Goal: Task Accomplishment & Management: Use online tool/utility

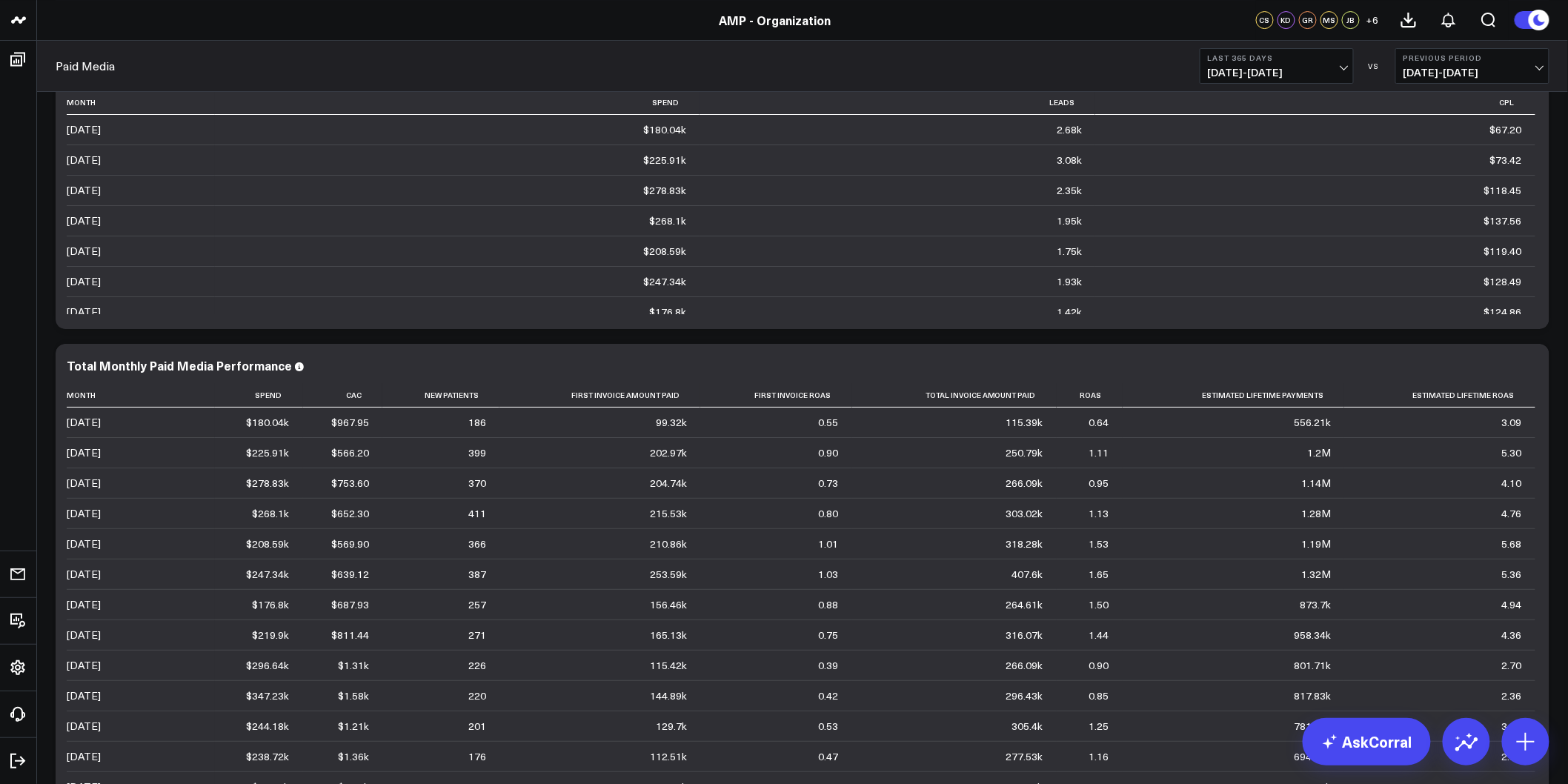
scroll to position [82, 0]
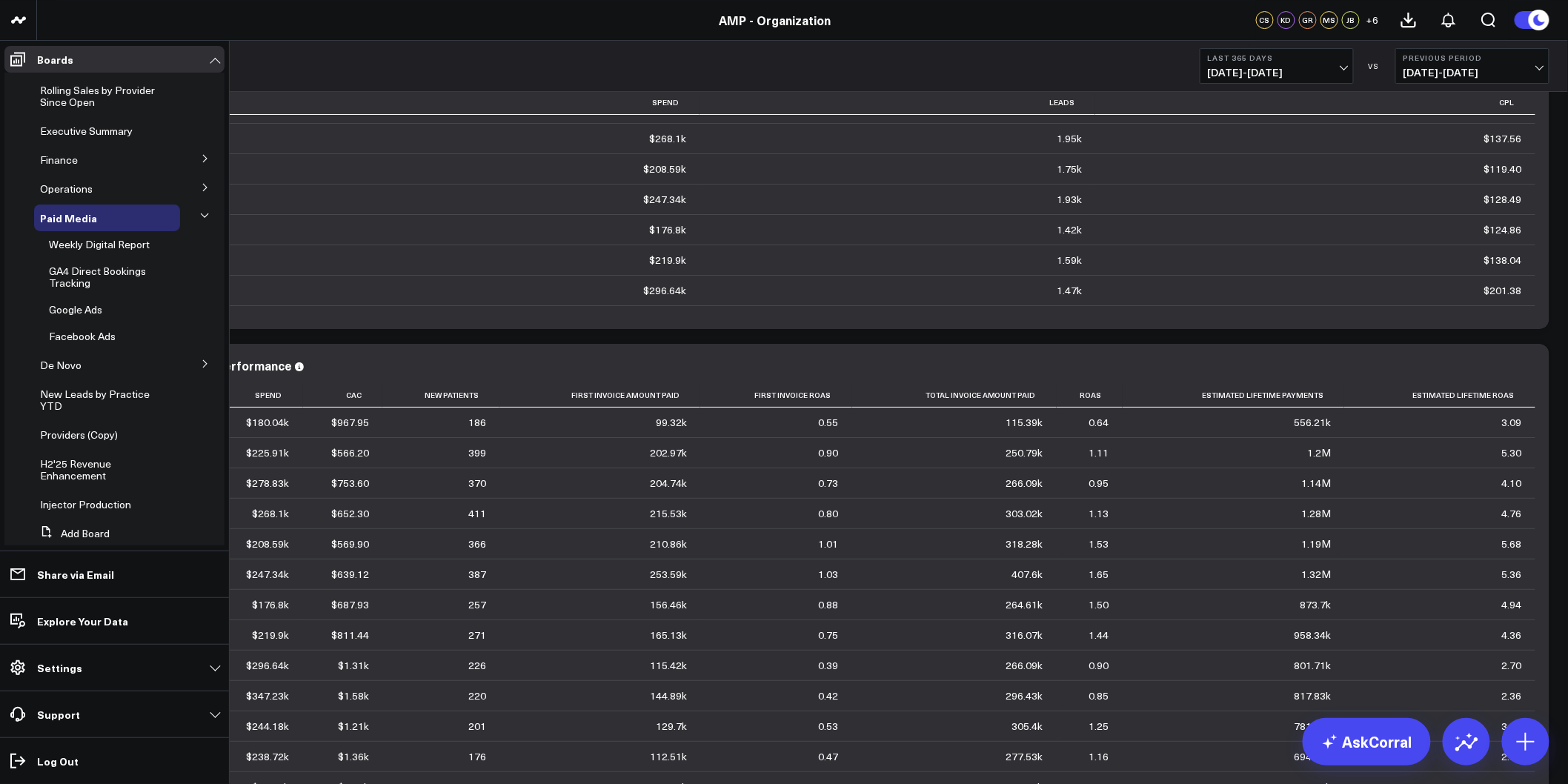
click at [201, 363] on icon at bounding box center [205, 363] width 9 height 9
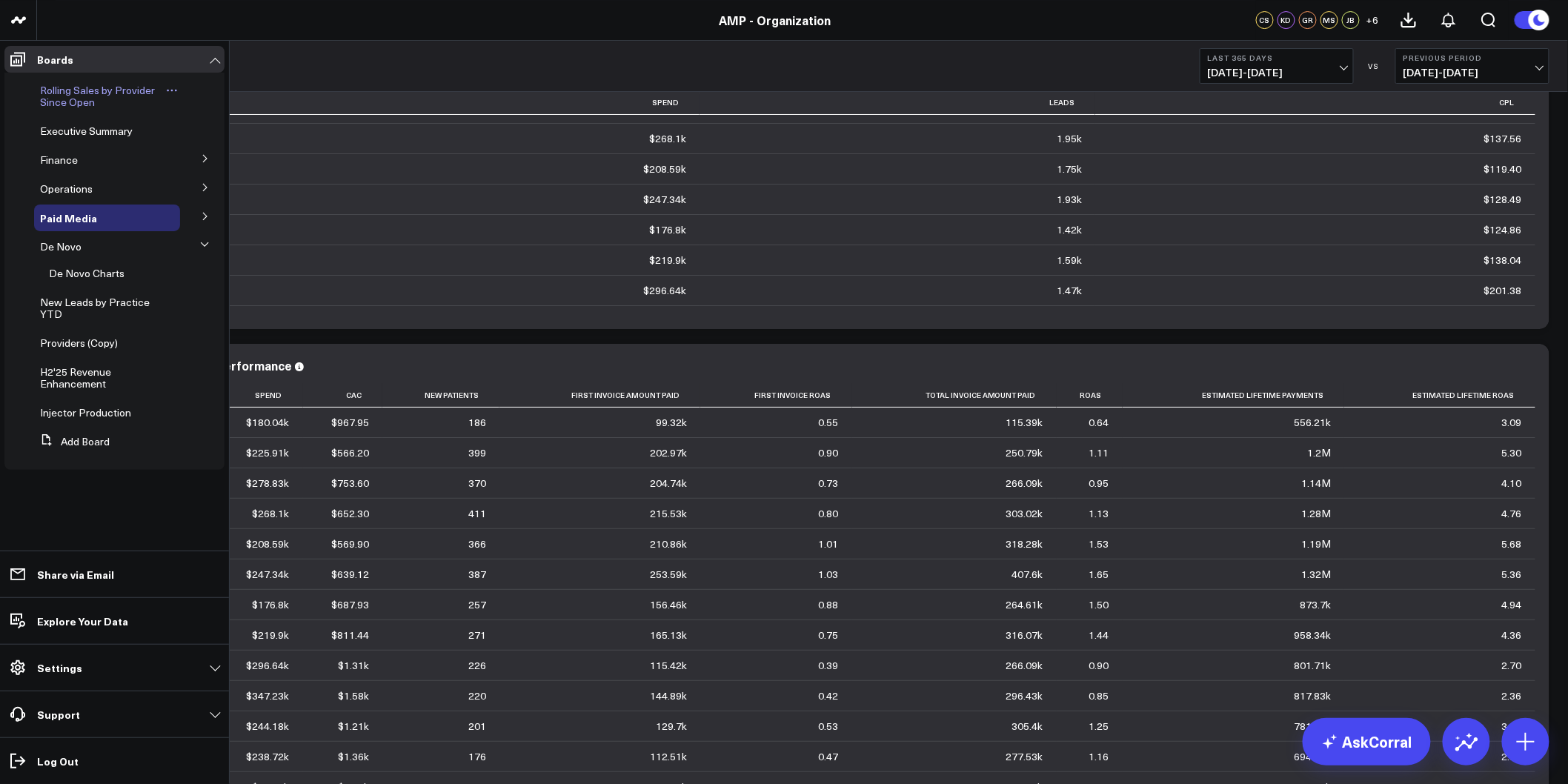
click at [71, 97] on span "Rolling Sales by Provider Since Open" at bounding box center [98, 96] width 115 height 26
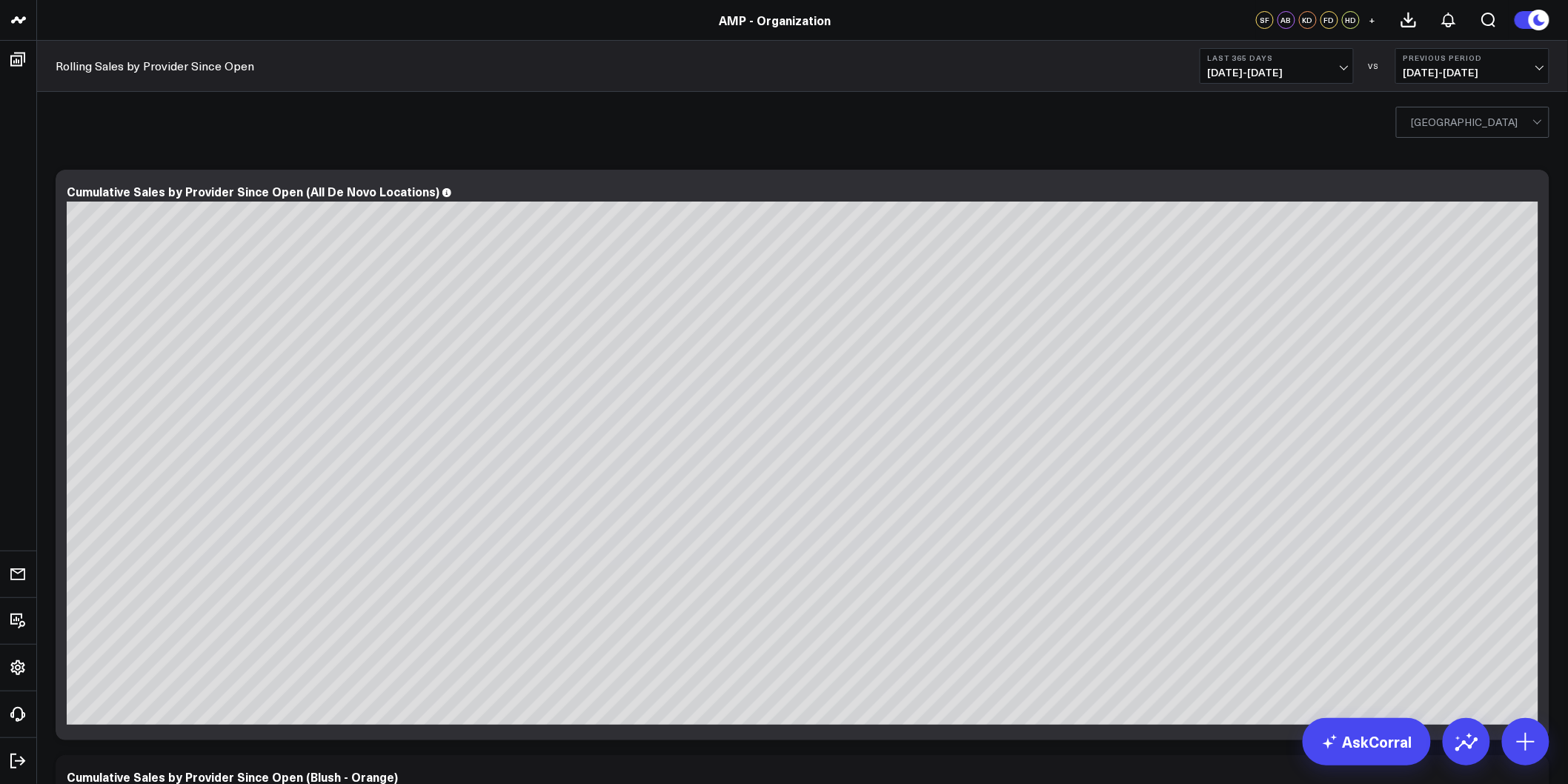
click at [1449, 119] on div at bounding box center [1472, 122] width 121 height 30
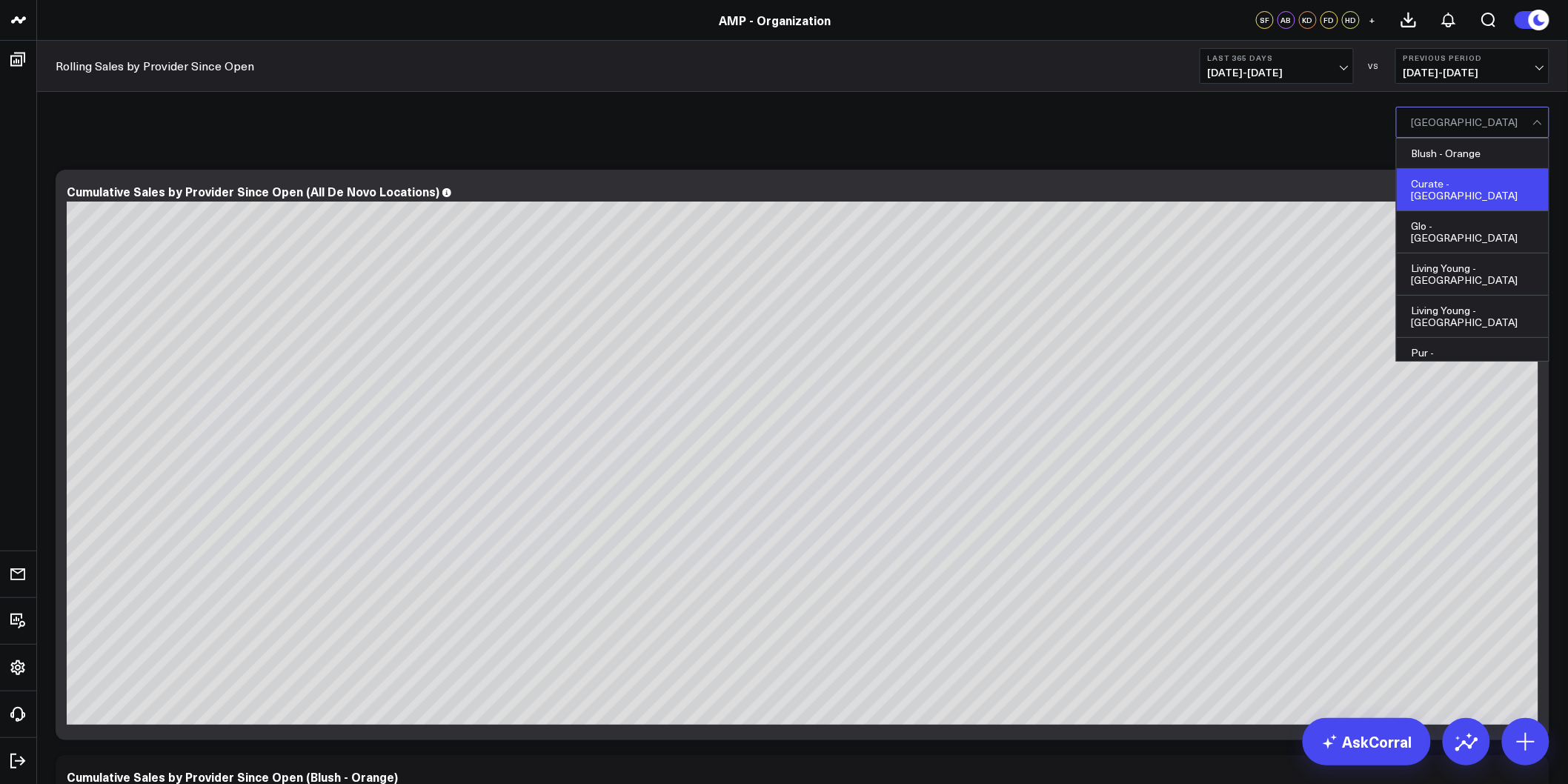
click at [1502, 181] on div "Curate - [GEOGRAPHIC_DATA]" at bounding box center [1472, 190] width 152 height 42
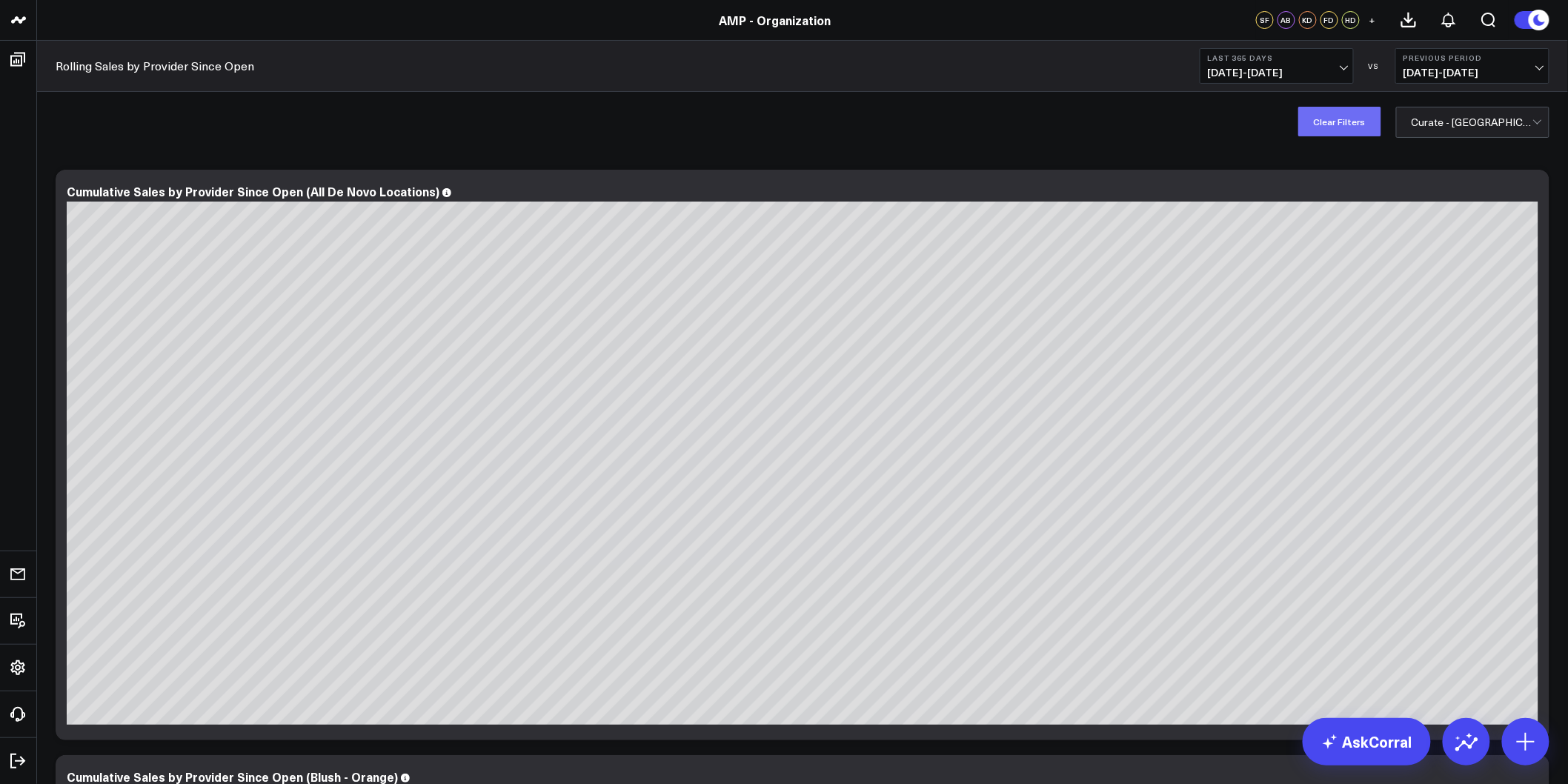
click at [1344, 116] on button "Clear Filters" at bounding box center [1340, 122] width 83 height 30
click at [1532, 191] on icon at bounding box center [1529, 193] width 18 height 18
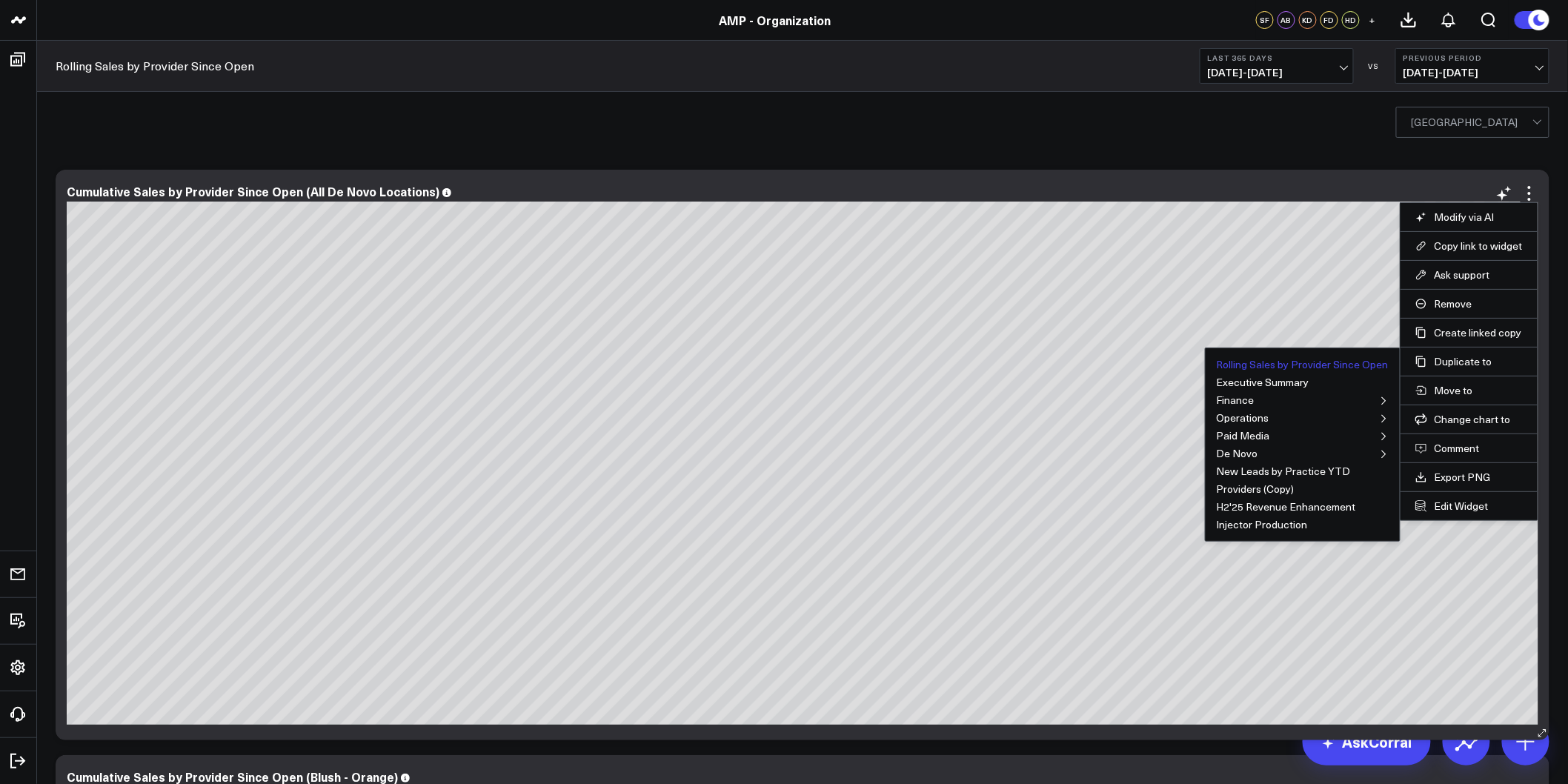
click at [1346, 359] on button "Rolling Sales by Provider Since Open" at bounding box center [1302, 364] width 172 height 11
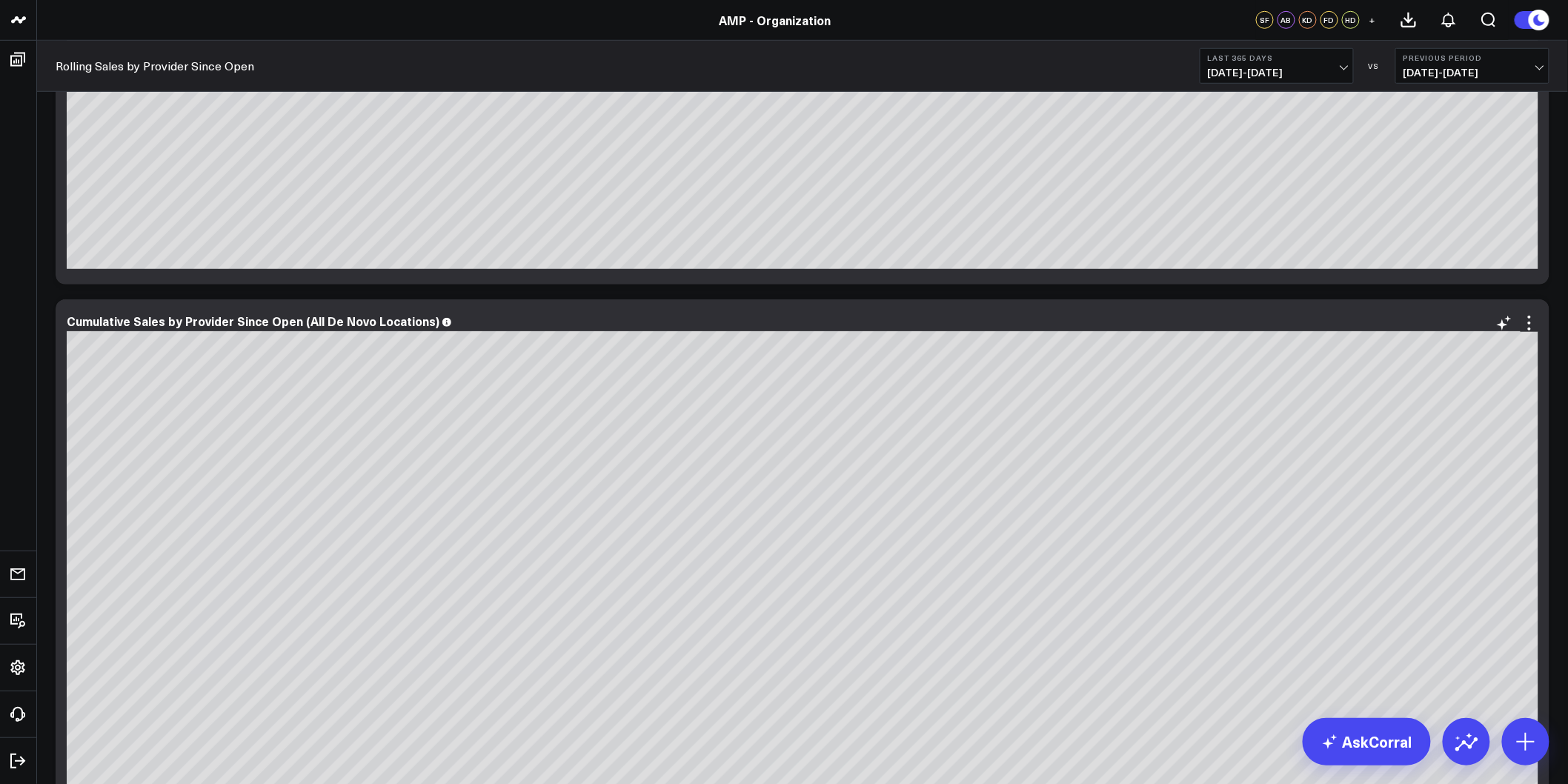
scroll to position [576, 0]
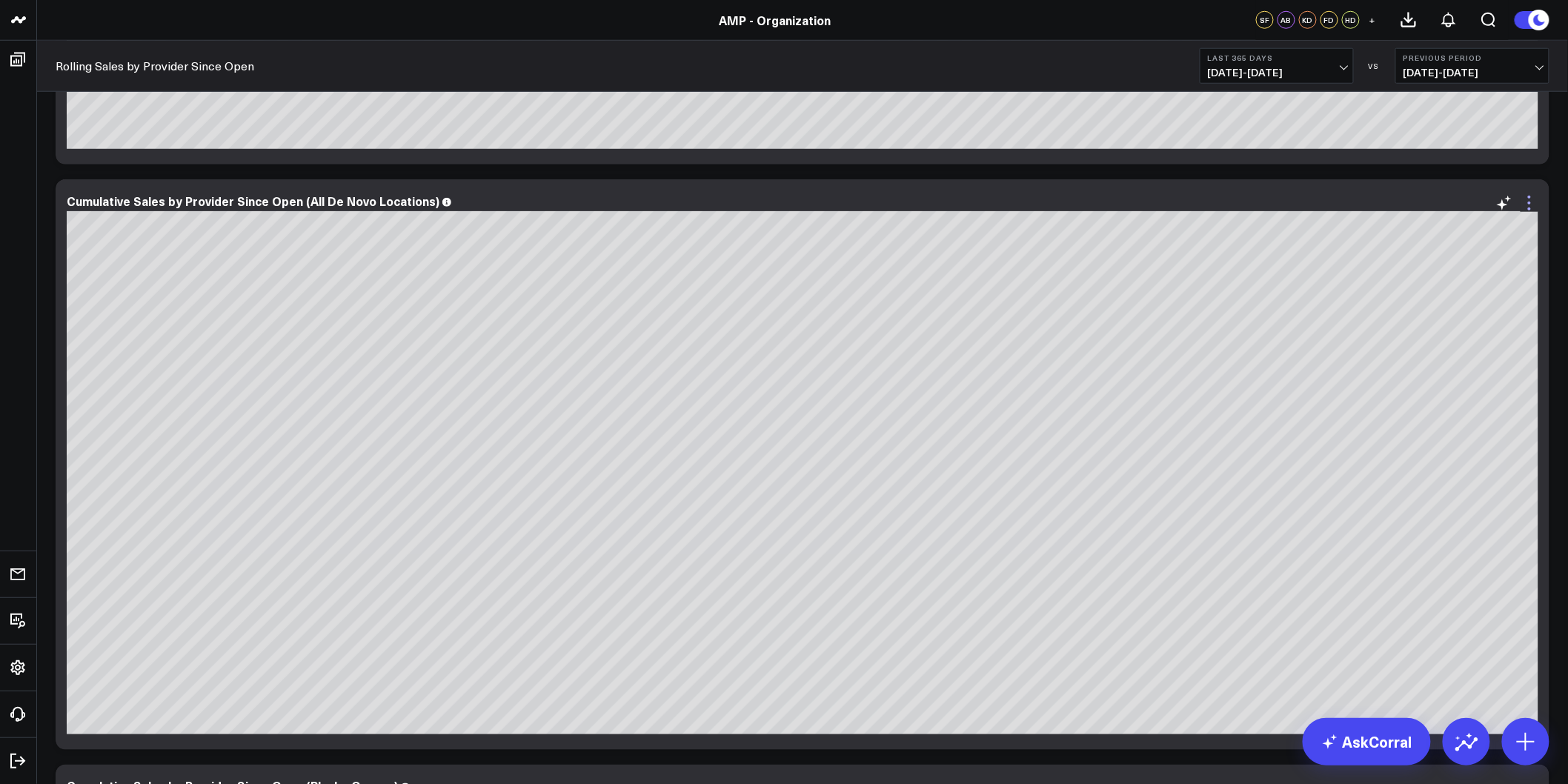
click at [1524, 204] on icon at bounding box center [1529, 203] width 18 height 18
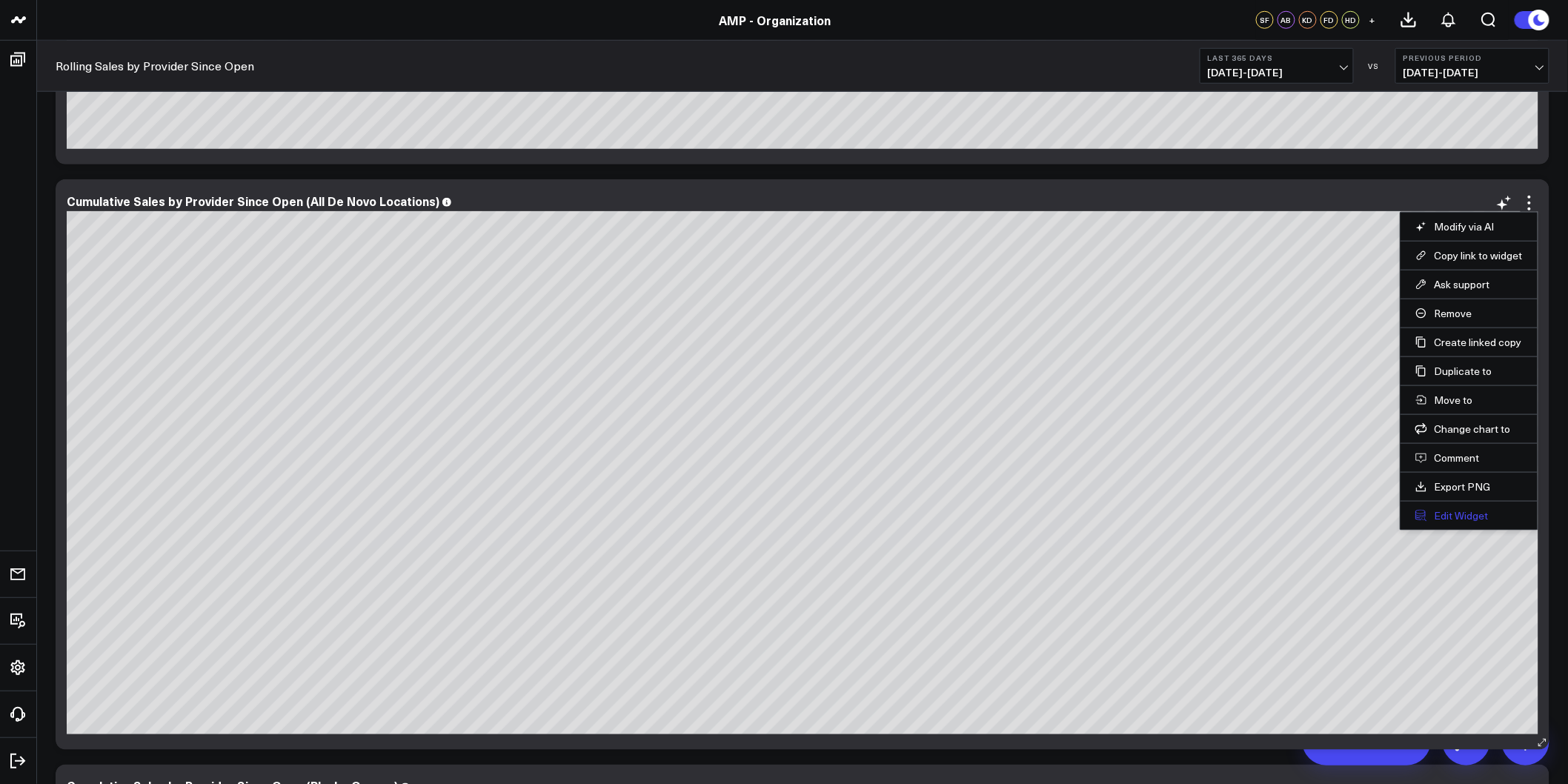
click at [1460, 512] on button "Edit Widget" at bounding box center [1469, 515] width 108 height 13
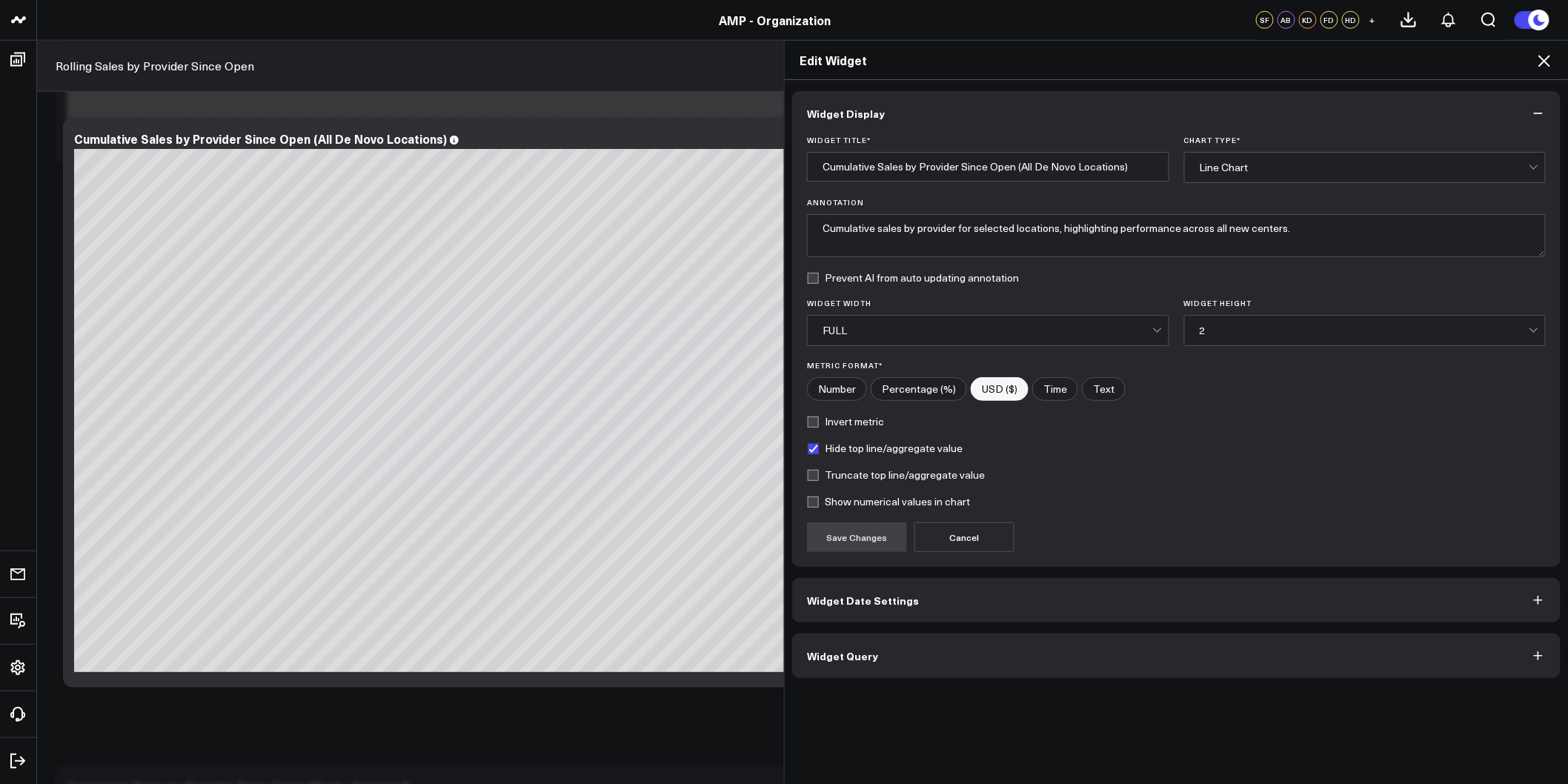
click at [923, 603] on button "Widget Date Settings" at bounding box center [1176, 600] width 768 height 44
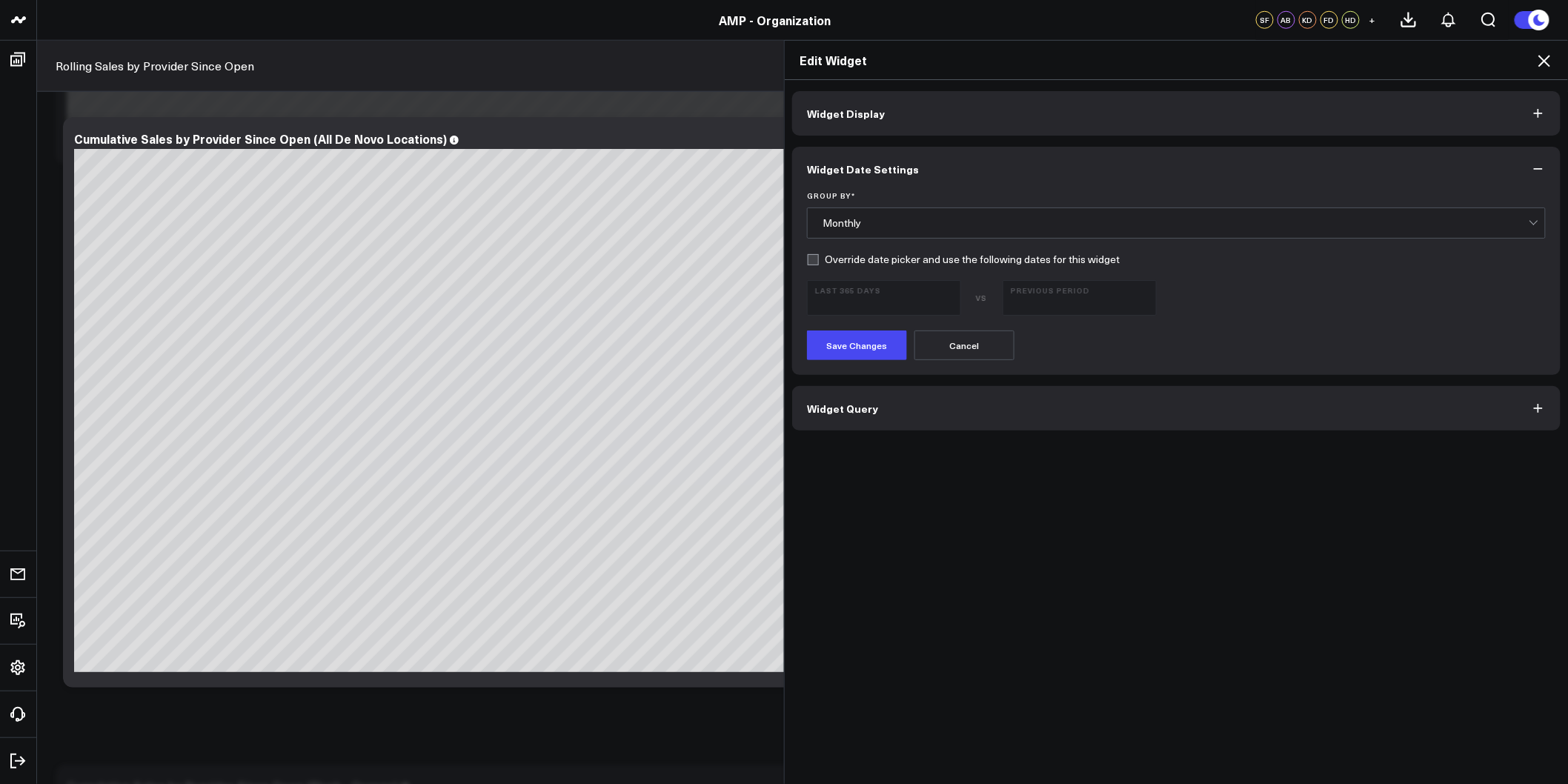
click at [857, 261] on label "Override date picker and use the following dates for this widget" at bounding box center [963, 259] width 312 height 12
click at [819, 261] on input "Override date picker and use the following dates for this widget" at bounding box center [813, 259] width 12 height 12
checkbox input "true"
click at [1074, 295] on button "Previous Period [DATE] - [DATE]" at bounding box center [1080, 297] width 154 height 35
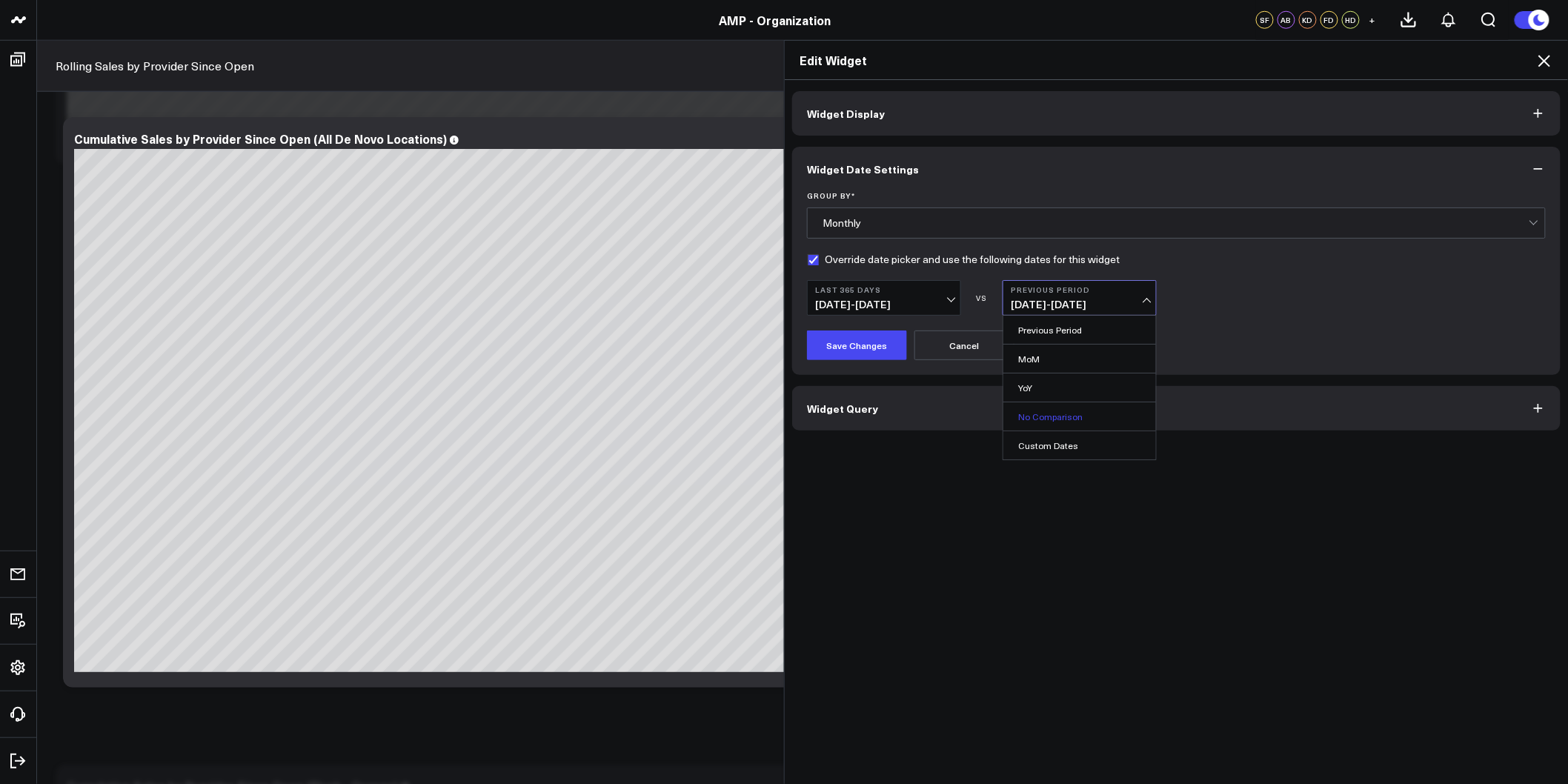
click at [1043, 412] on link "No Comparison" at bounding box center [1080, 417] width 153 height 28
click at [1552, 64] on icon at bounding box center [1544, 61] width 18 height 18
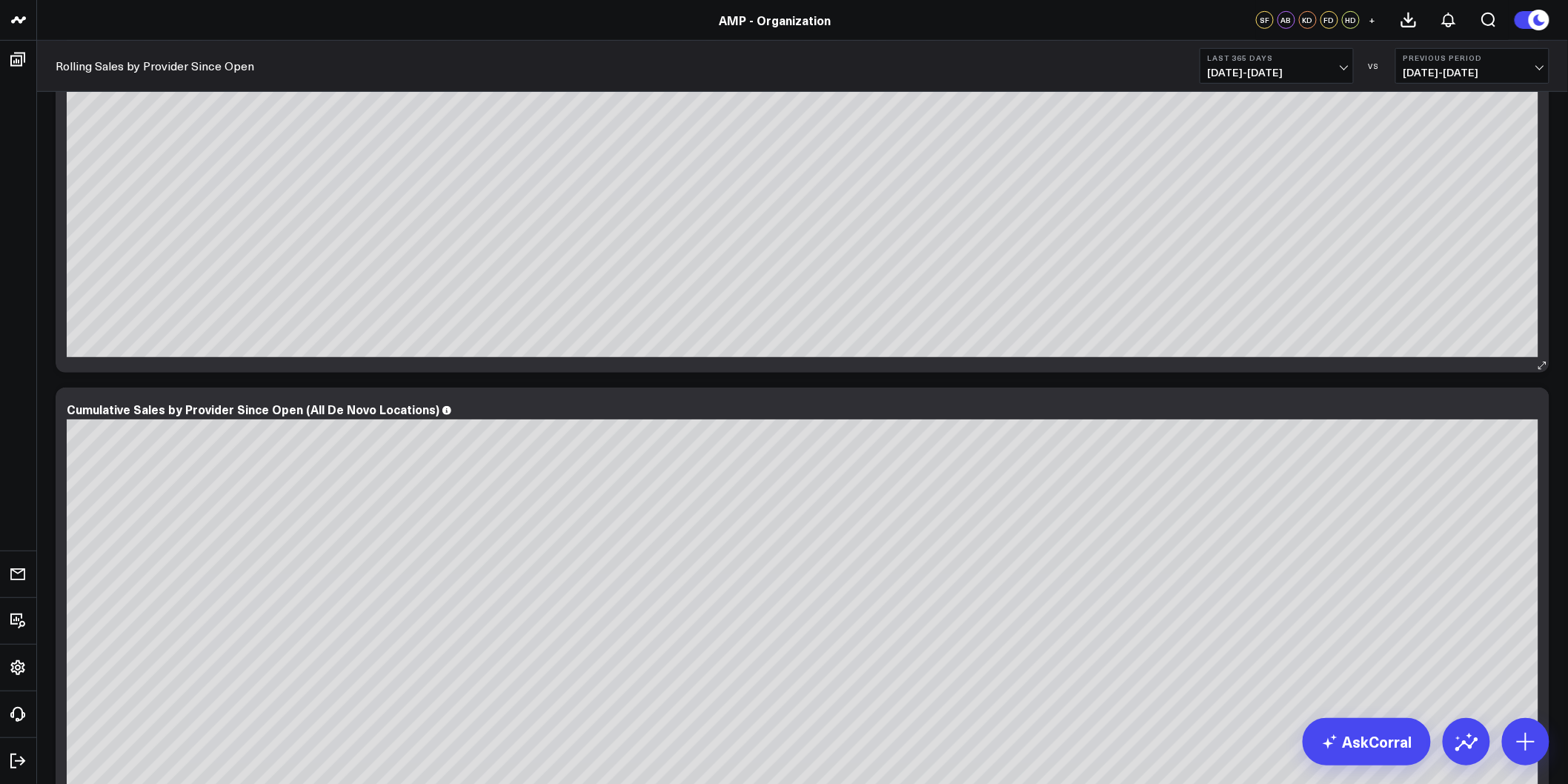
scroll to position [493, 0]
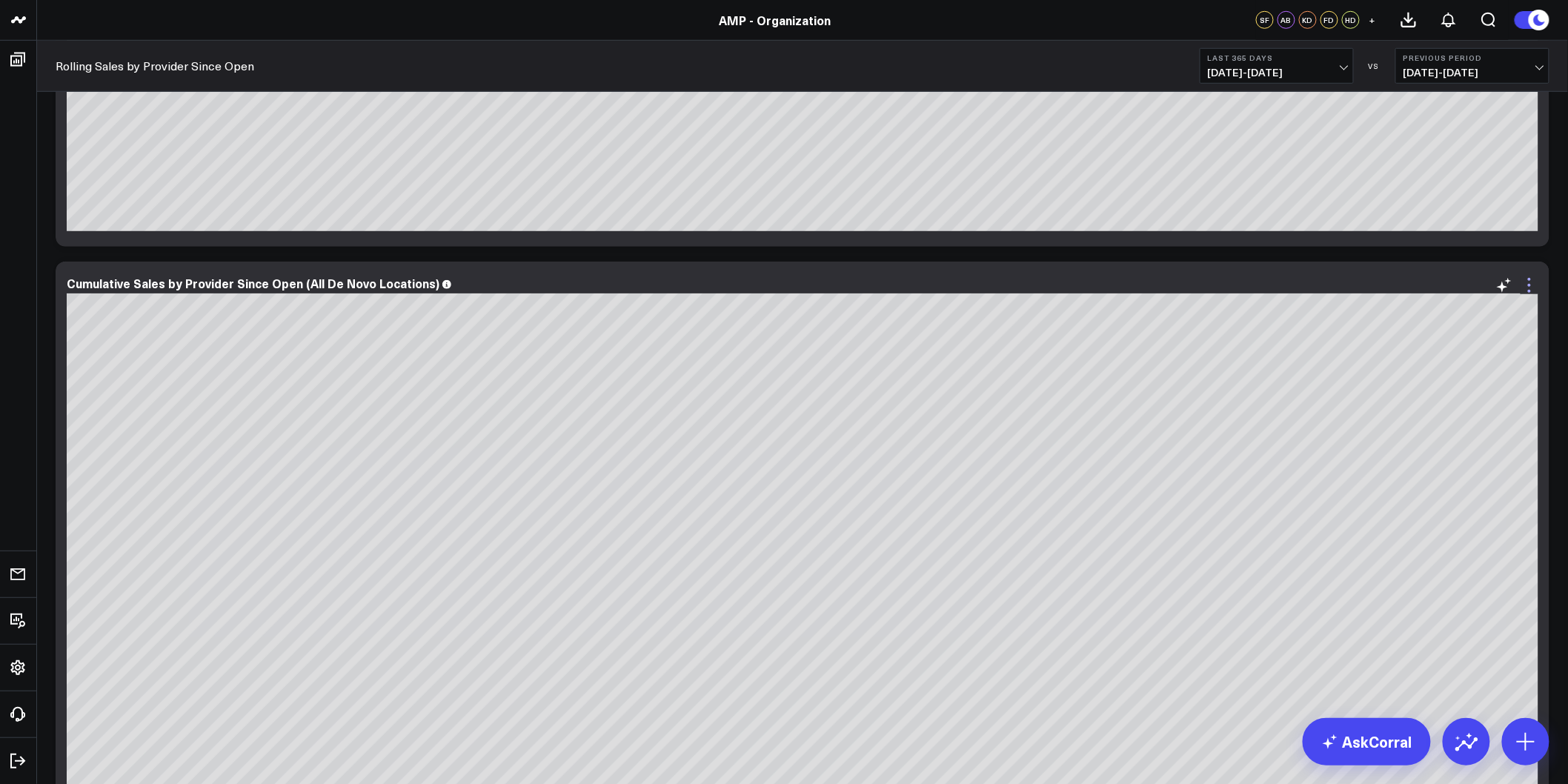
click at [1532, 286] on icon at bounding box center [1529, 285] width 18 height 18
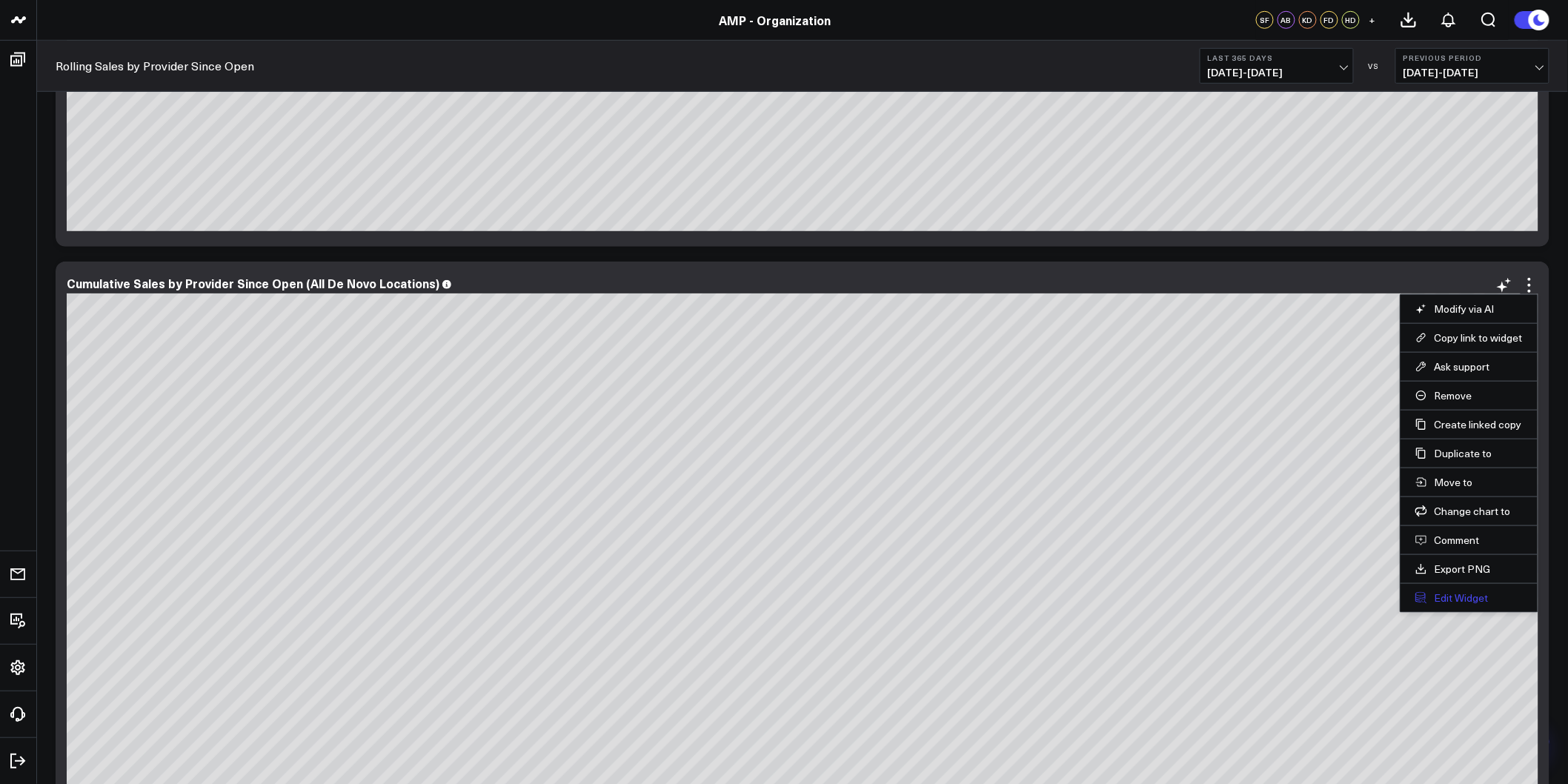
click at [1453, 591] on button "Edit Widget" at bounding box center [1469, 597] width 108 height 13
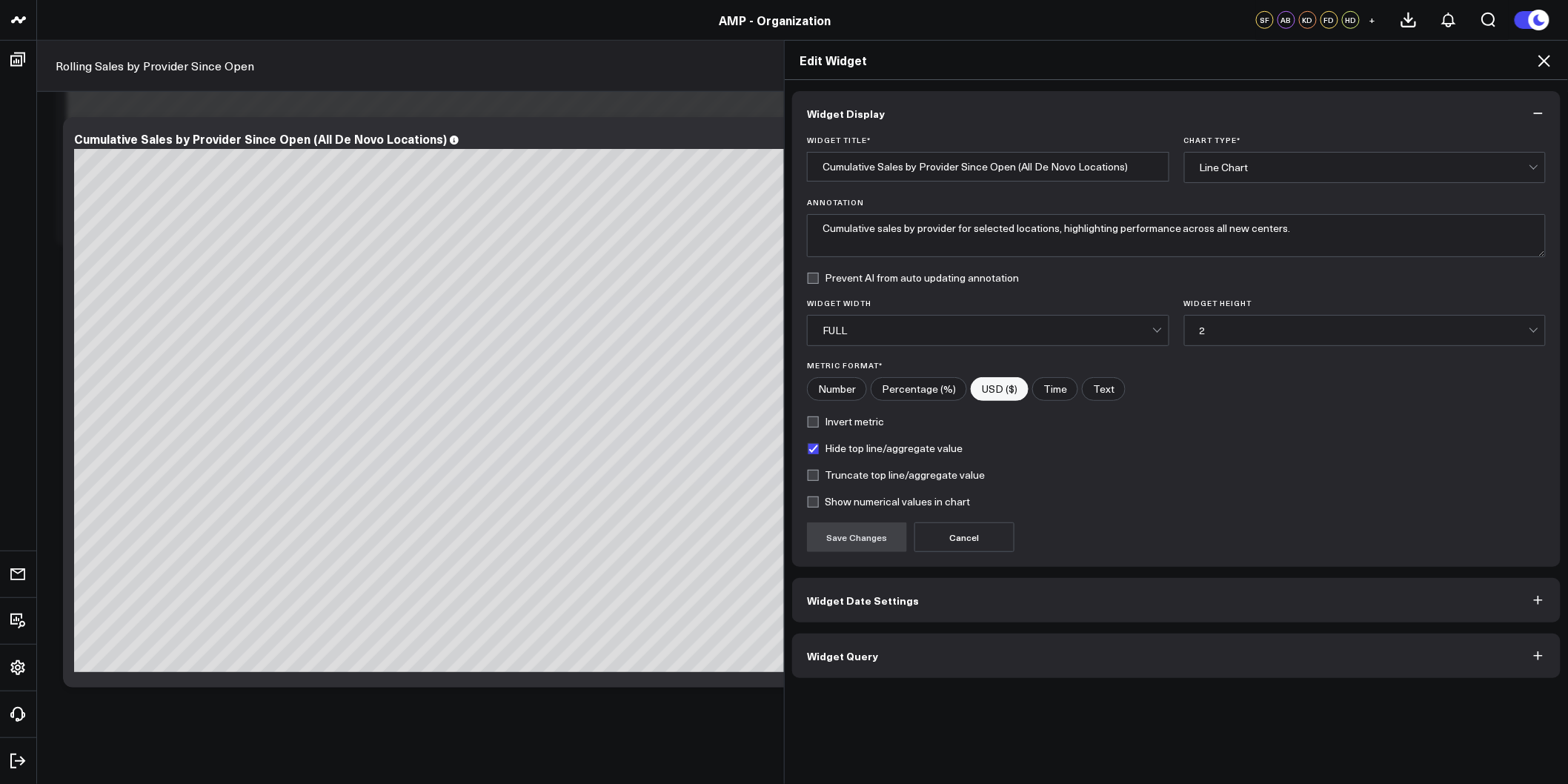
click at [898, 605] on span "Widget Date Settings" at bounding box center [863, 600] width 112 height 12
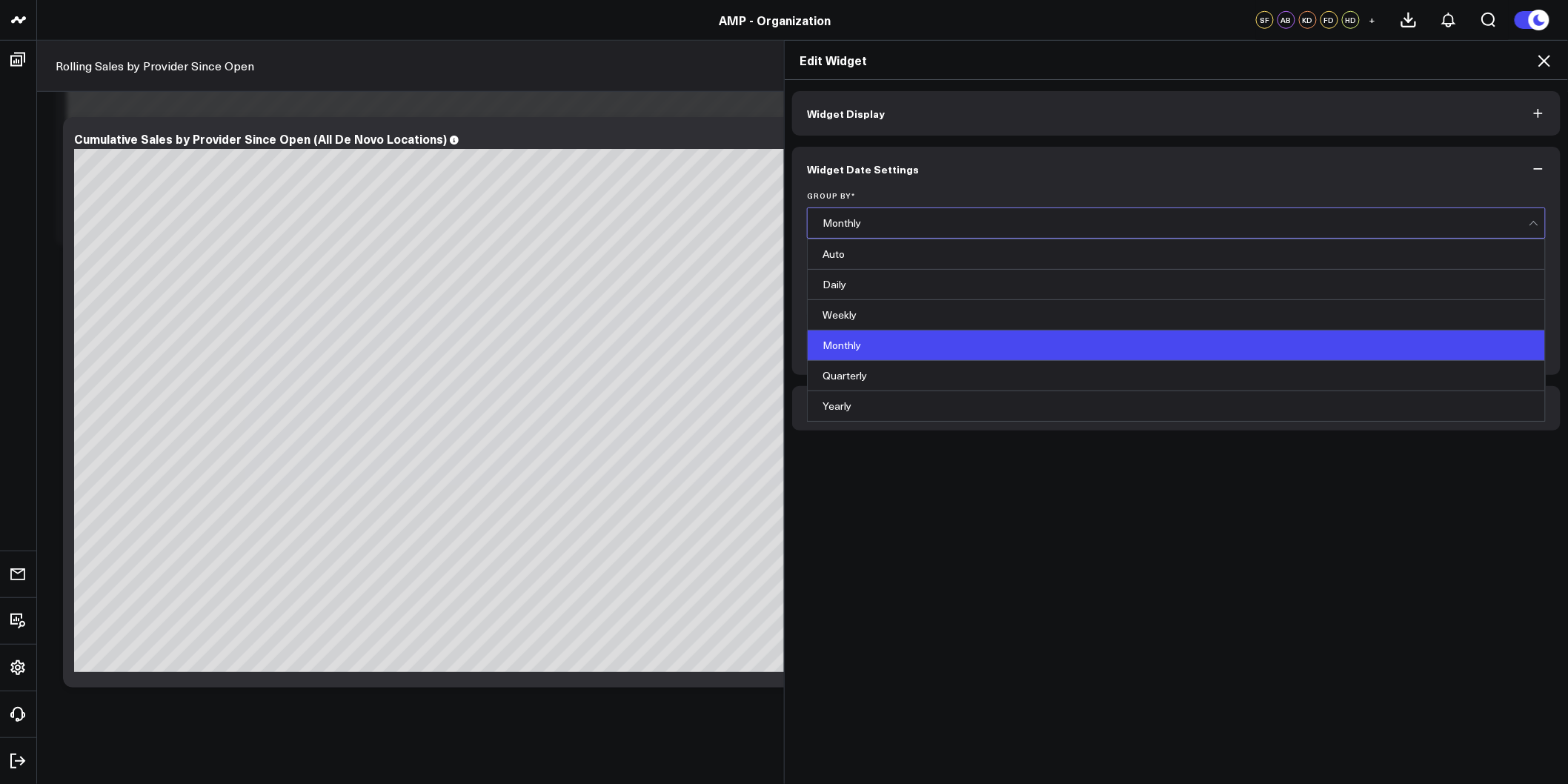
click at [853, 224] on div "Monthly" at bounding box center [1175, 223] width 706 height 12
click at [917, 190] on button "Widget Date Settings" at bounding box center [1176, 169] width 768 height 44
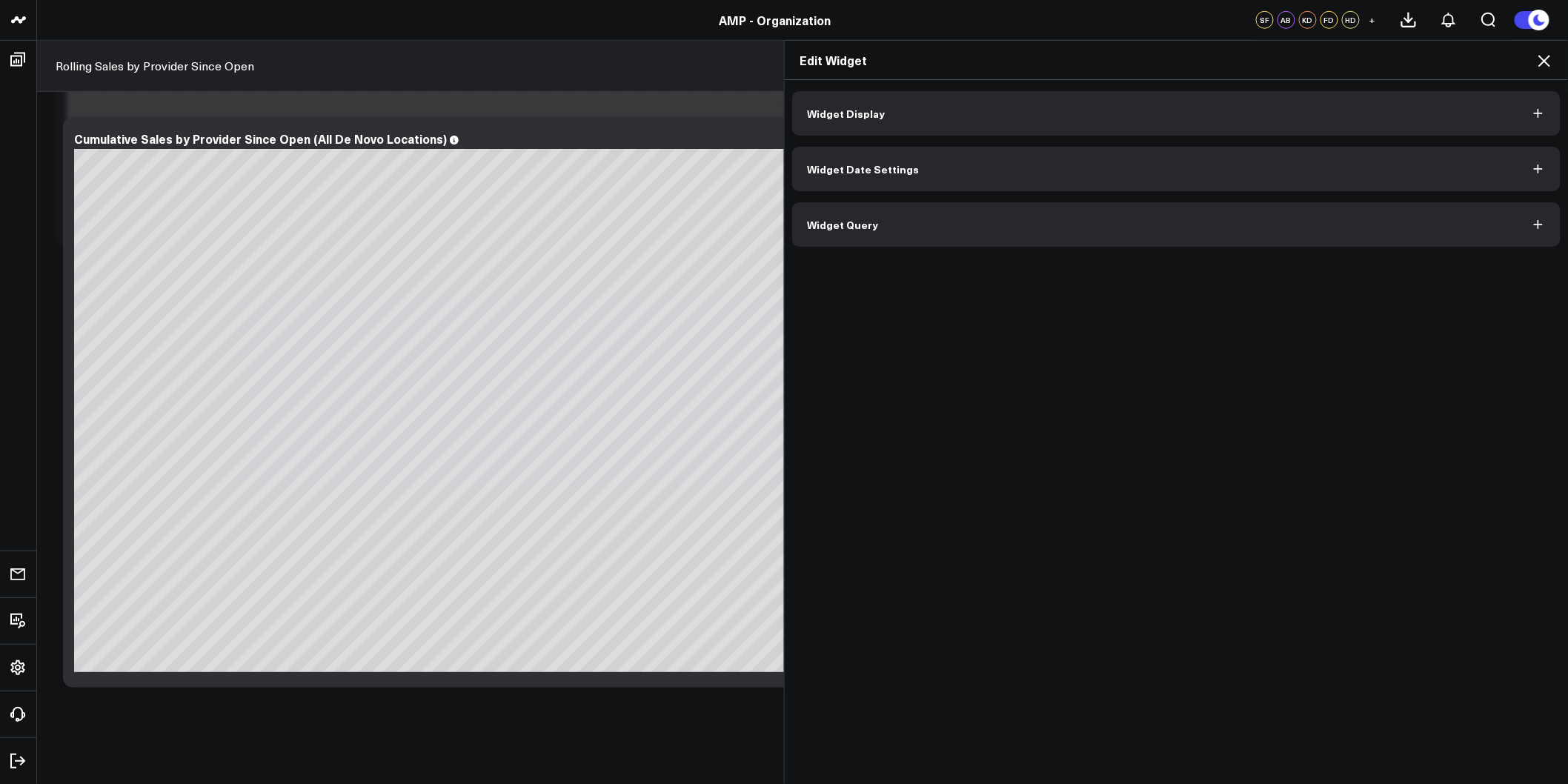
click at [895, 190] on button "Widget Date Settings" at bounding box center [1176, 169] width 768 height 44
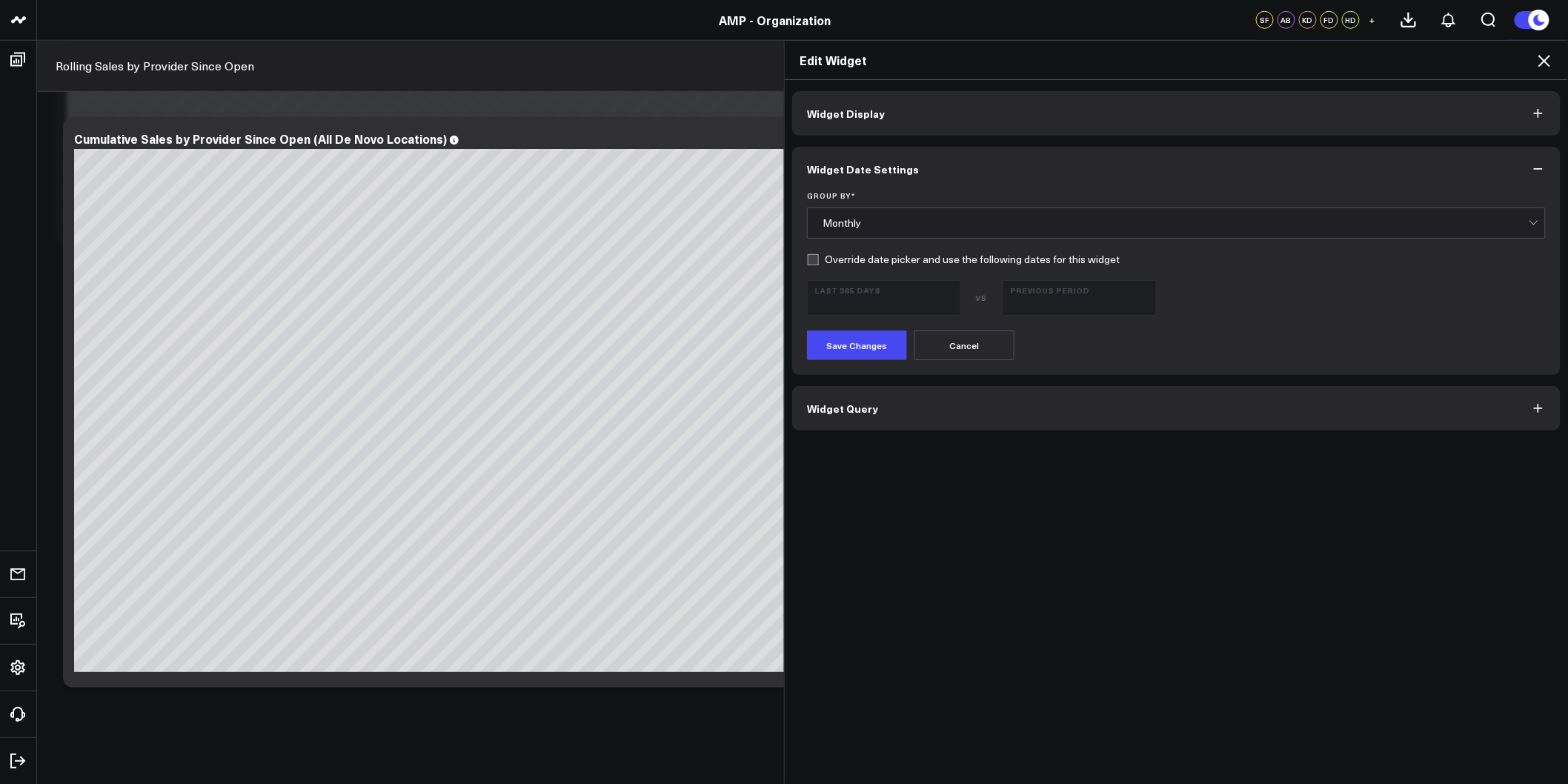
click at [809, 260] on label "Override date picker and use the following dates for this widget" at bounding box center [963, 259] width 312 height 12
click at [809, 260] on input "Override date picker and use the following dates for this widget" at bounding box center [813, 259] width 12 height 12
checkbox input "true"
click at [1038, 291] on b "Previous Period" at bounding box center [1080, 289] width 138 height 9
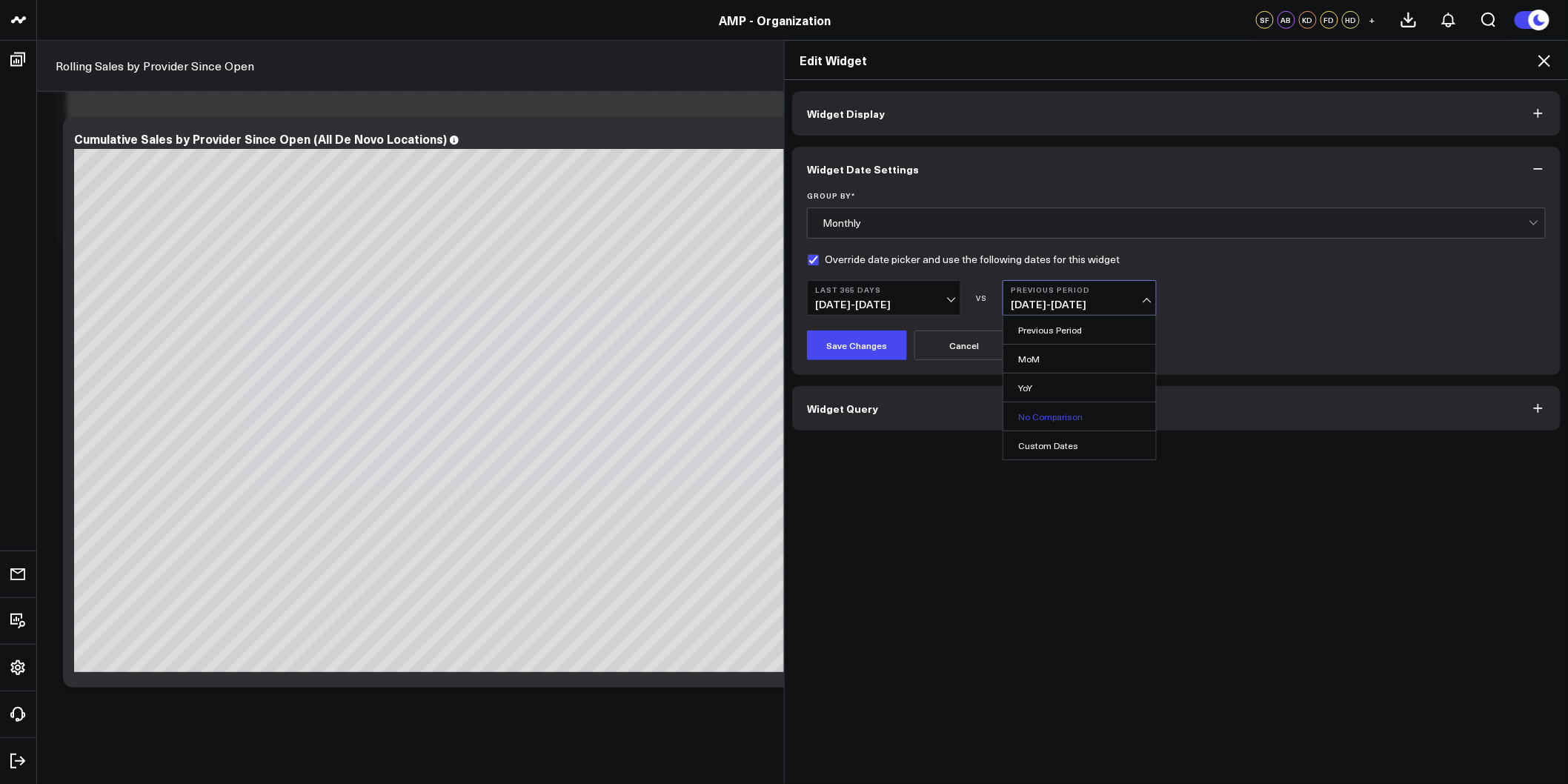
click at [1043, 417] on link "No Comparison" at bounding box center [1080, 417] width 153 height 28
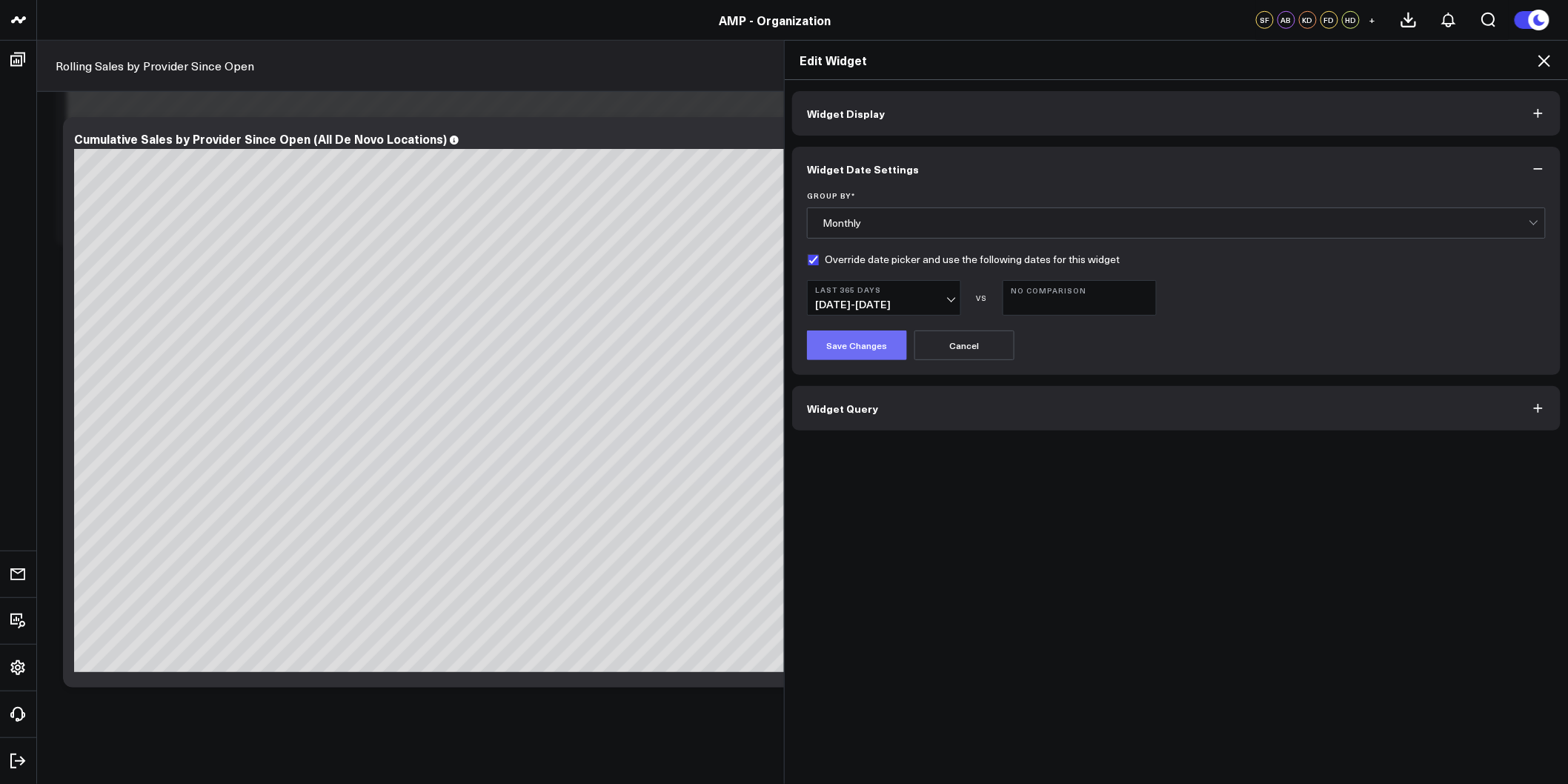
click at [849, 346] on button "Save Changes" at bounding box center [857, 345] width 100 height 30
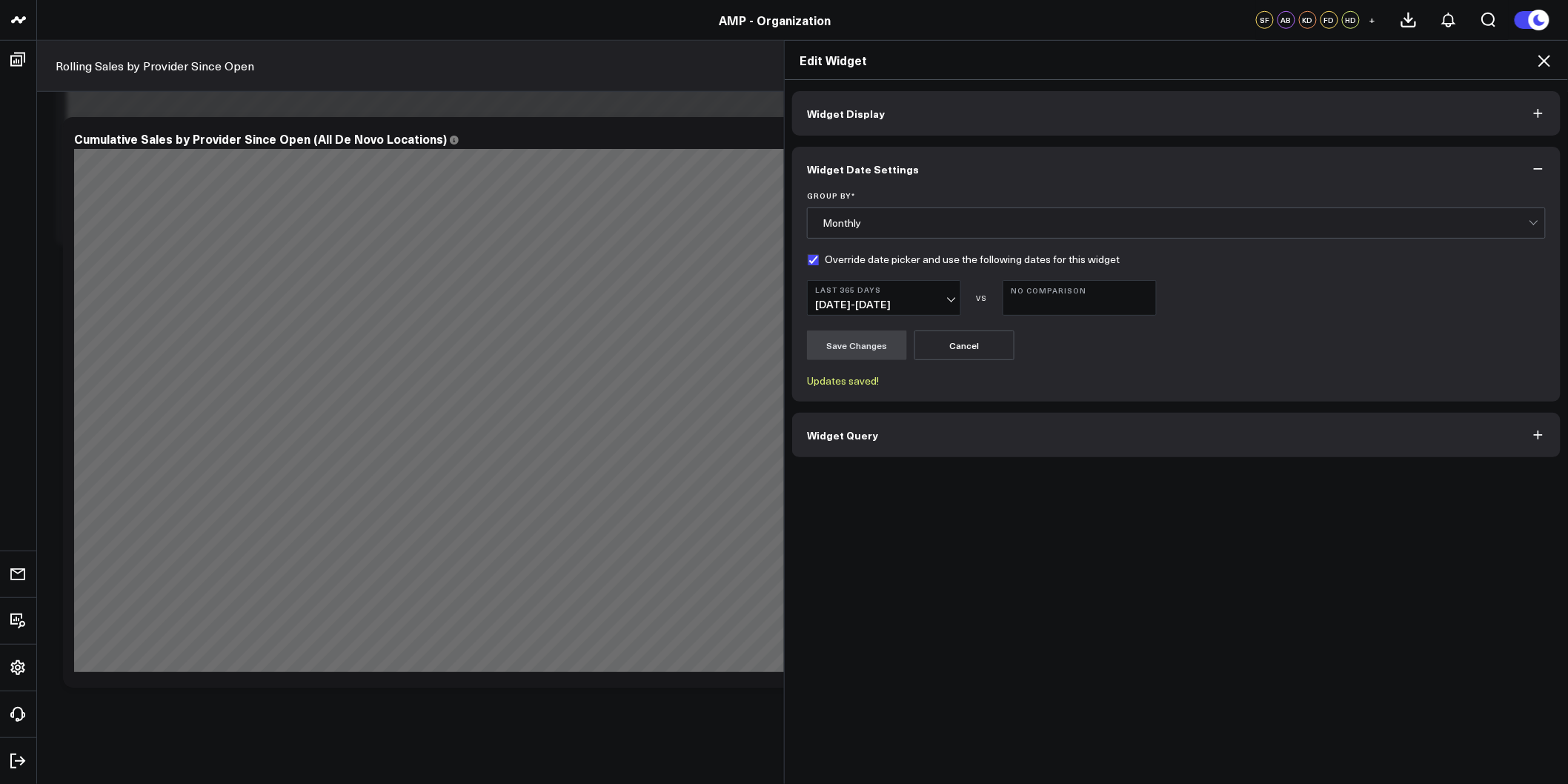
click at [1551, 57] on icon at bounding box center [1544, 61] width 18 height 18
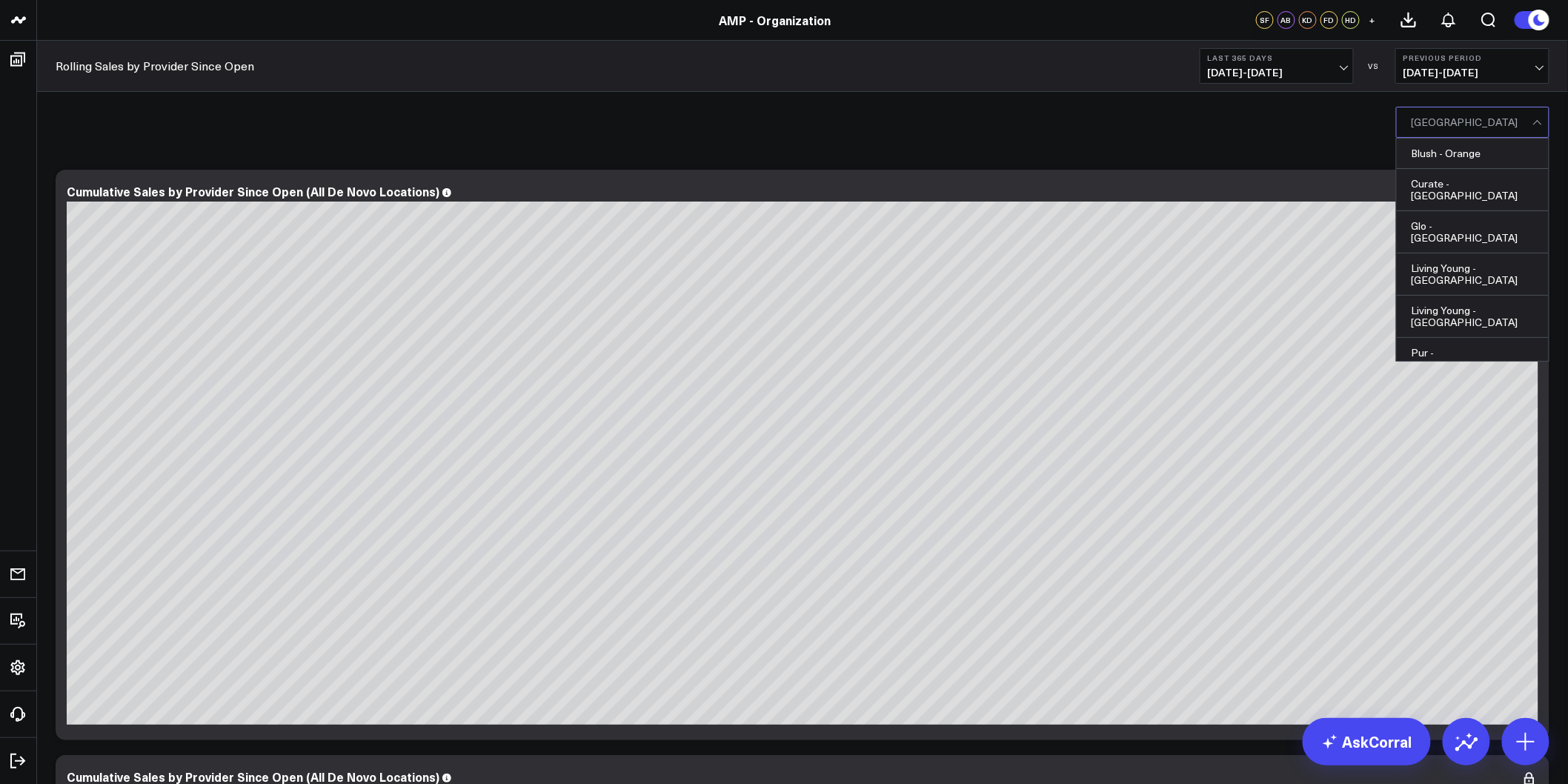
click at [1535, 120] on div at bounding box center [1537, 124] width 8 height 8
click at [1487, 185] on div "Curate - [GEOGRAPHIC_DATA]" at bounding box center [1472, 190] width 152 height 42
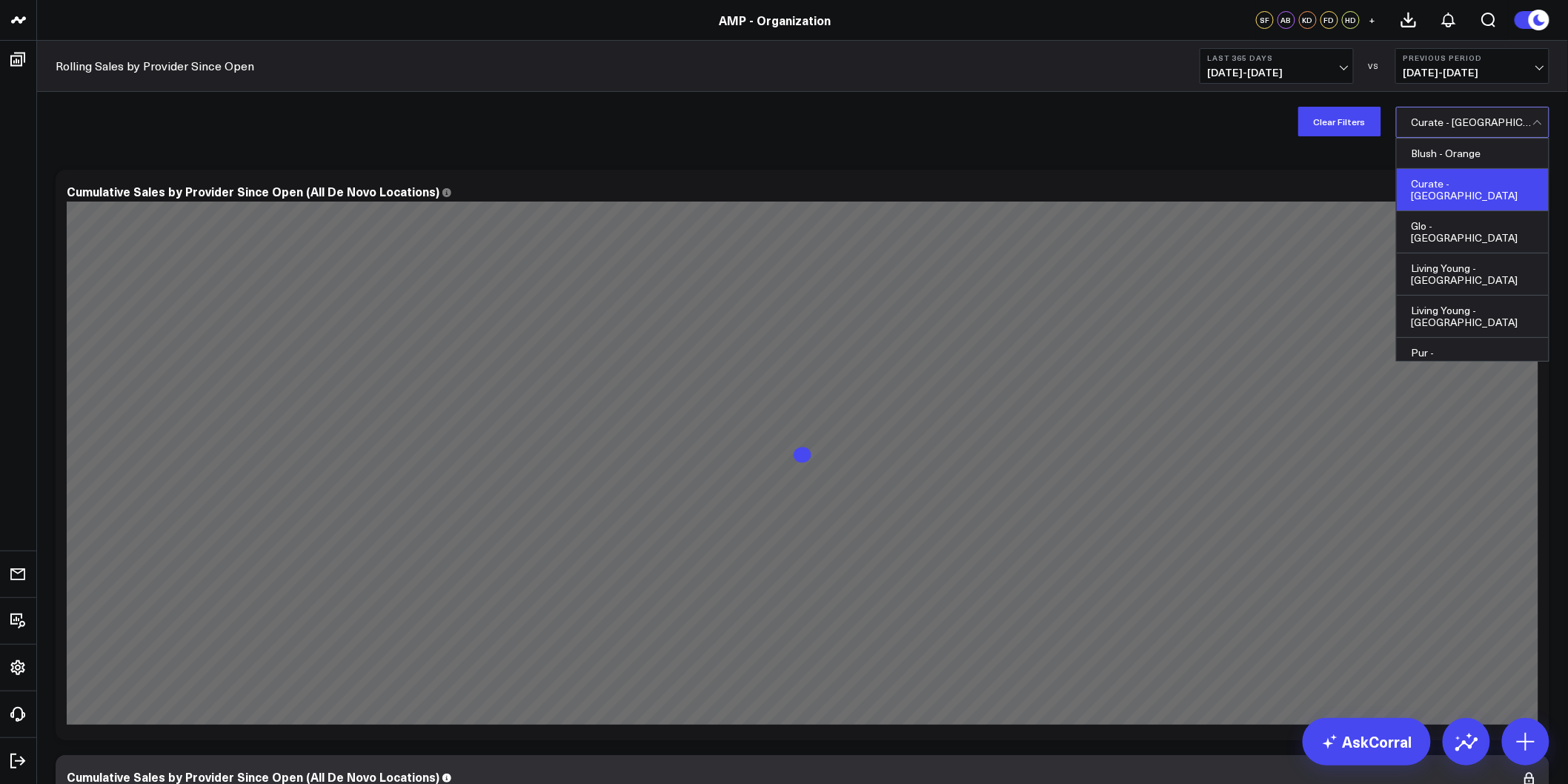
click at [1464, 114] on div at bounding box center [1472, 122] width 121 height 30
click at [1461, 217] on div "Glo - [GEOGRAPHIC_DATA]" at bounding box center [1472, 232] width 152 height 42
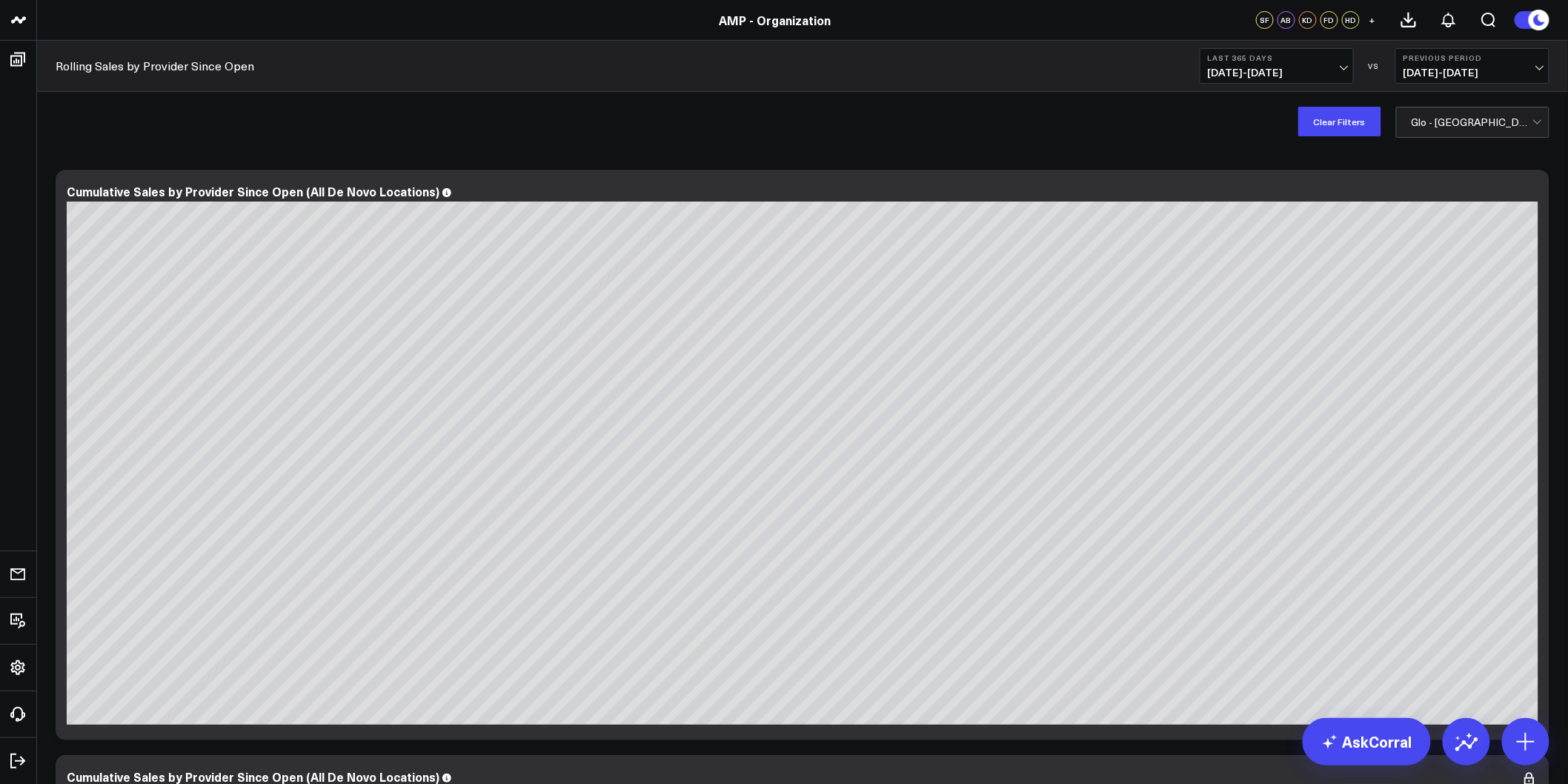
click at [1500, 126] on div at bounding box center [1472, 122] width 121 height 30
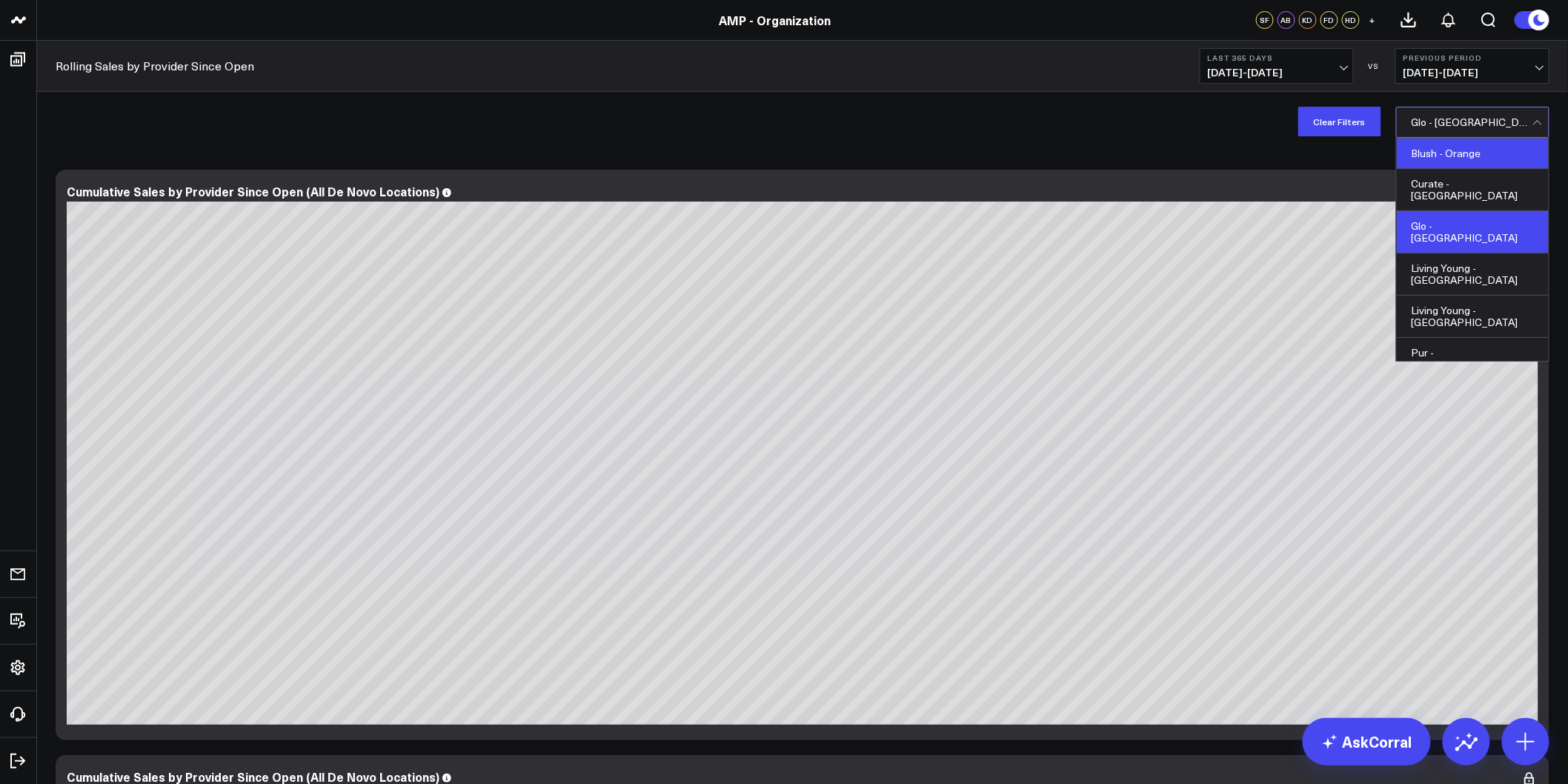
click at [1486, 141] on div "Blush - Orange" at bounding box center [1472, 154] width 152 height 30
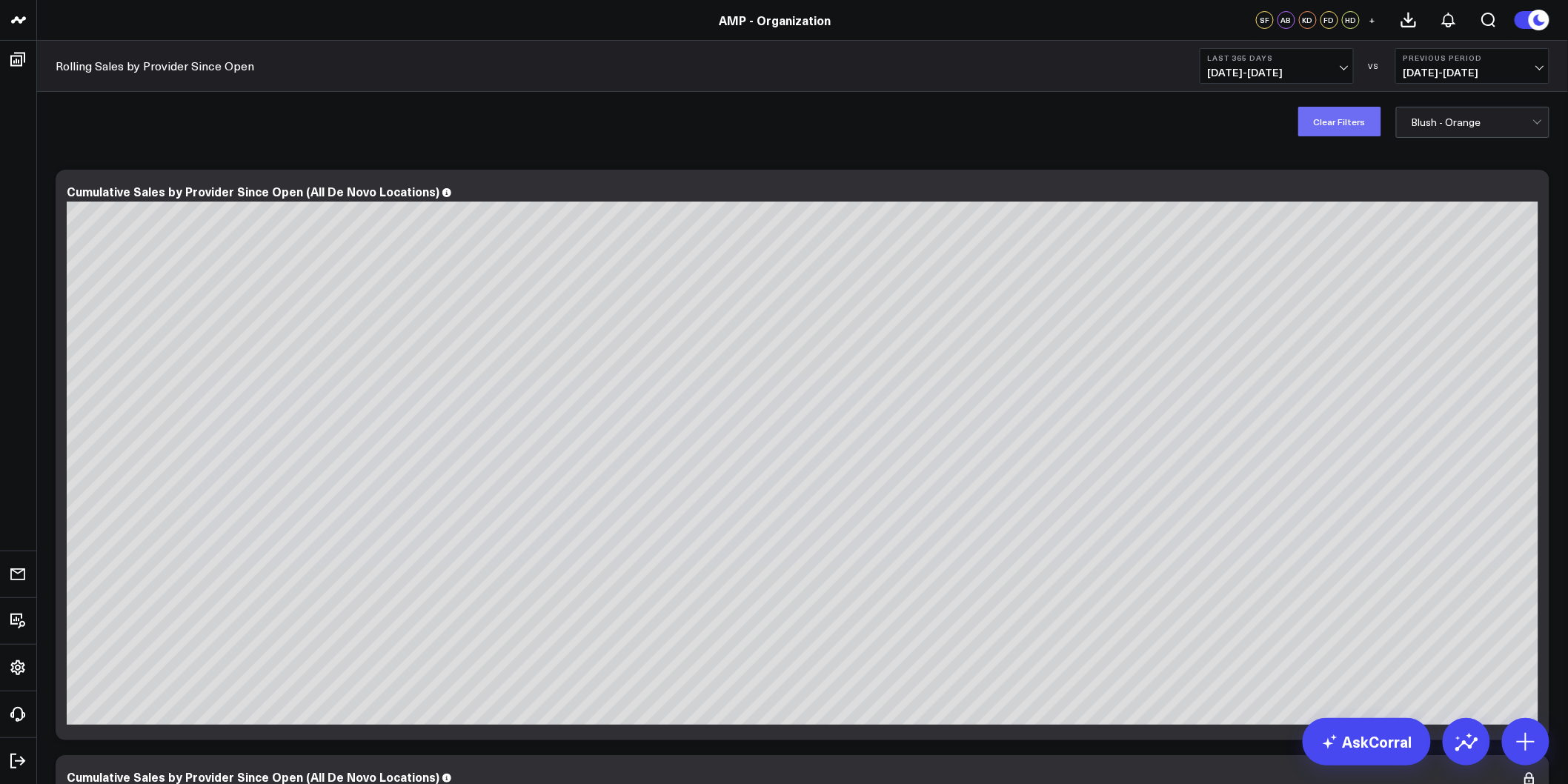
click at [1334, 108] on button "Clear Filters" at bounding box center [1340, 122] width 83 height 30
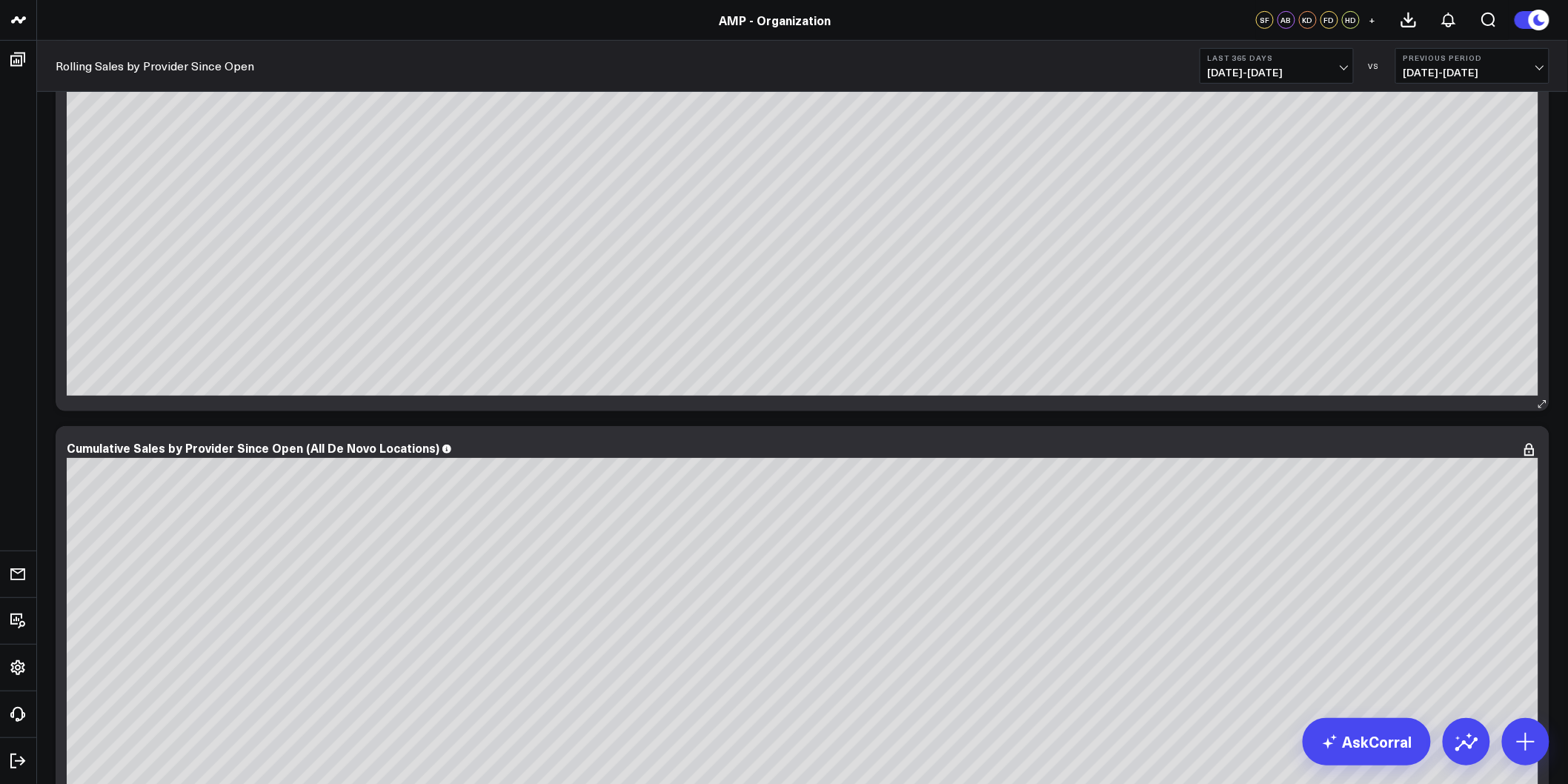
scroll to position [658, 0]
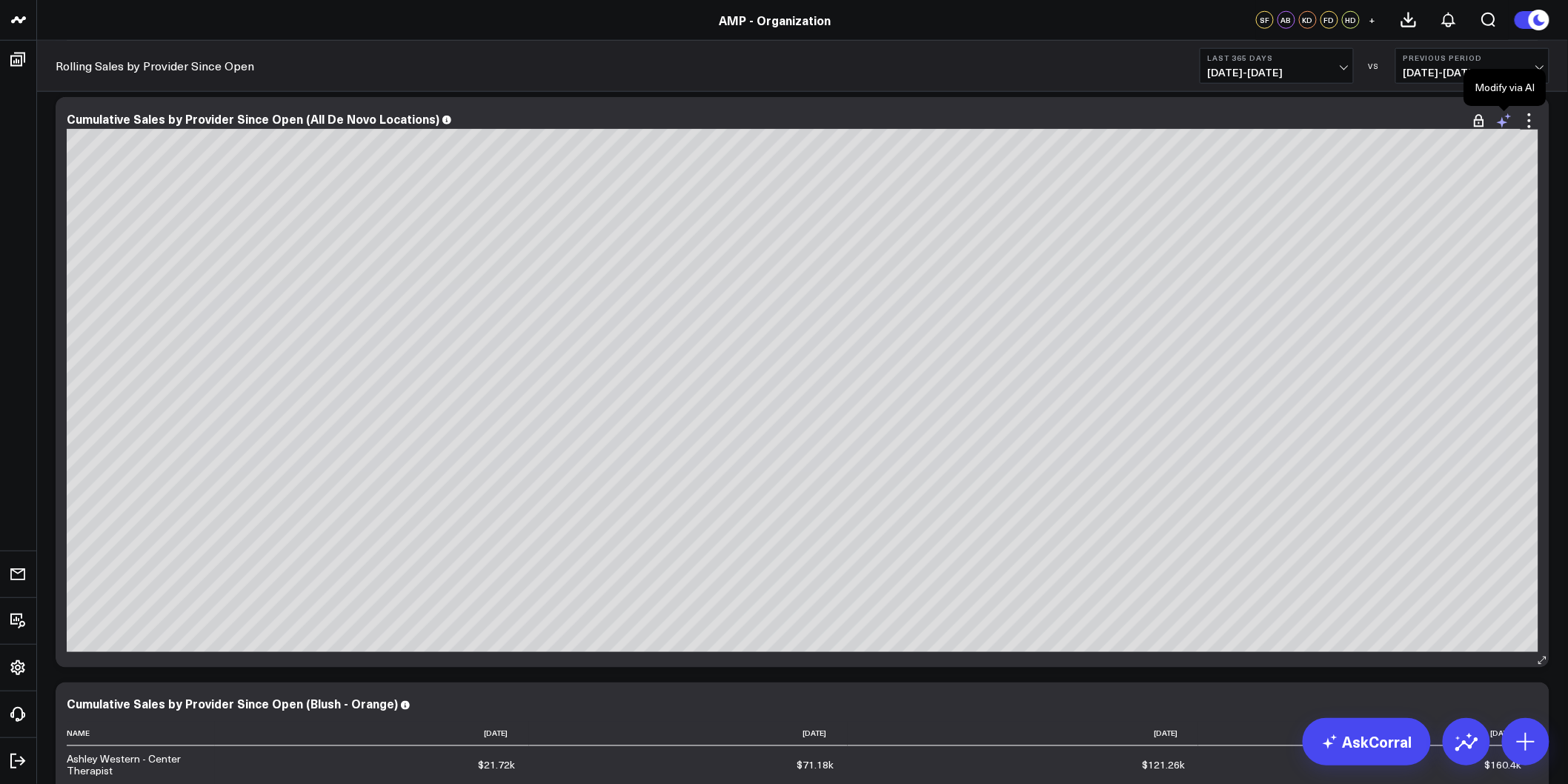
click at [1510, 121] on icon at bounding box center [1504, 121] width 18 height 18
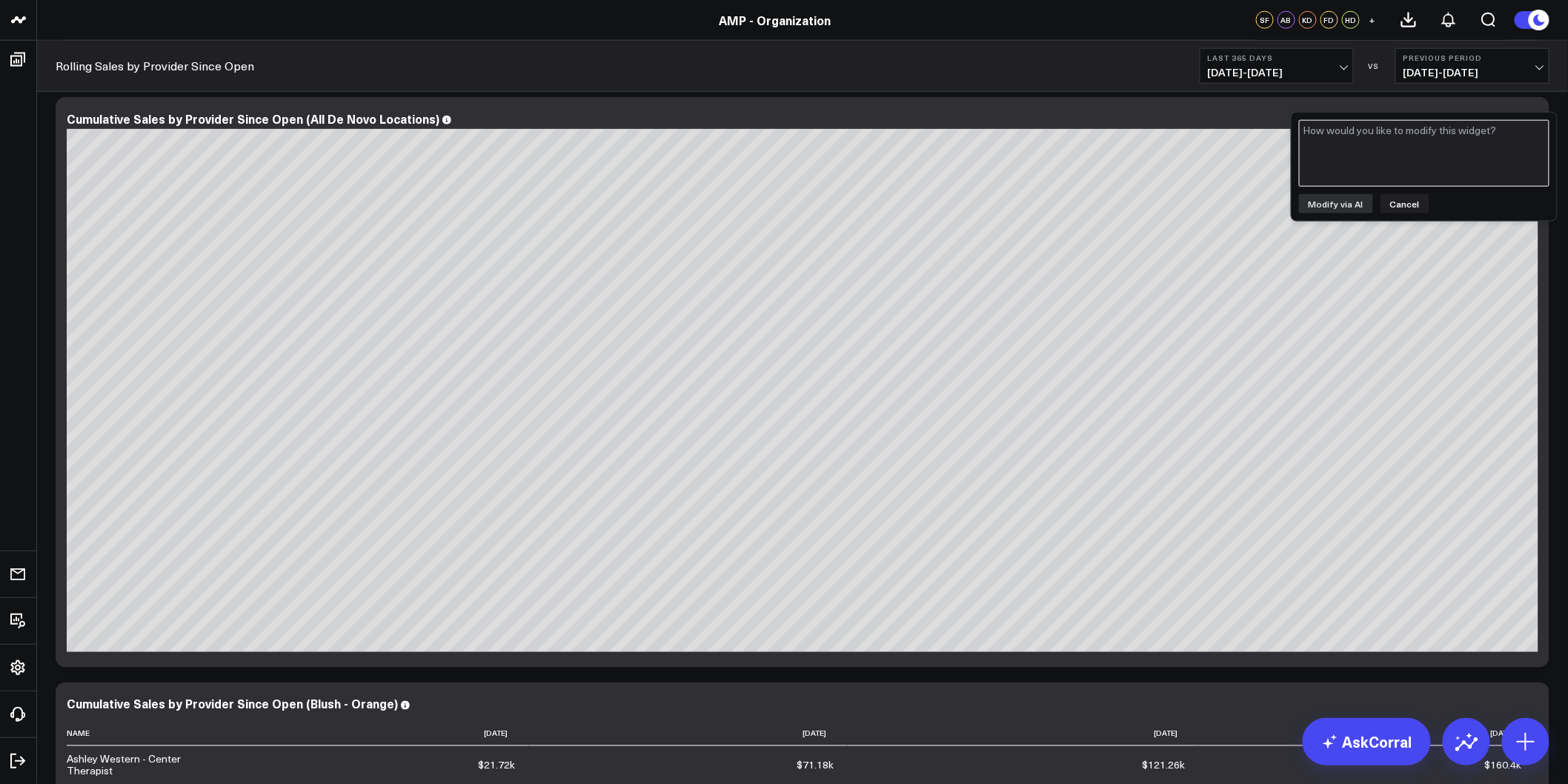
click at [1445, 163] on textarea at bounding box center [1423, 153] width 251 height 67
type textarea "Only include providers from: "Pur Skin Clinic - [PERSON_NAME]", "Curate Chattan…"
click at [1350, 196] on button "Modify via AI" at bounding box center [1335, 203] width 74 height 19
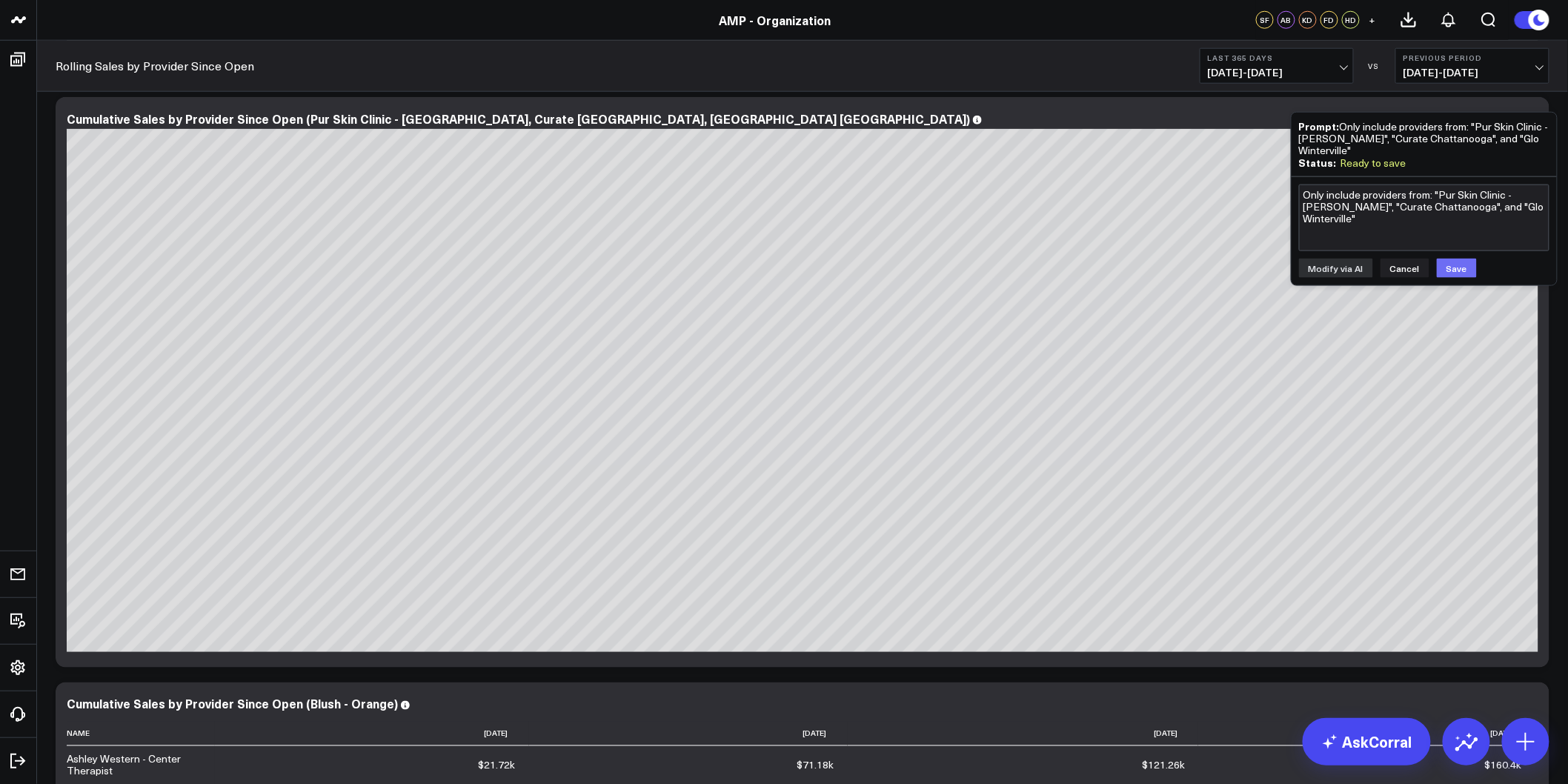
click at [1457, 259] on button "Save" at bounding box center [1456, 268] width 40 height 19
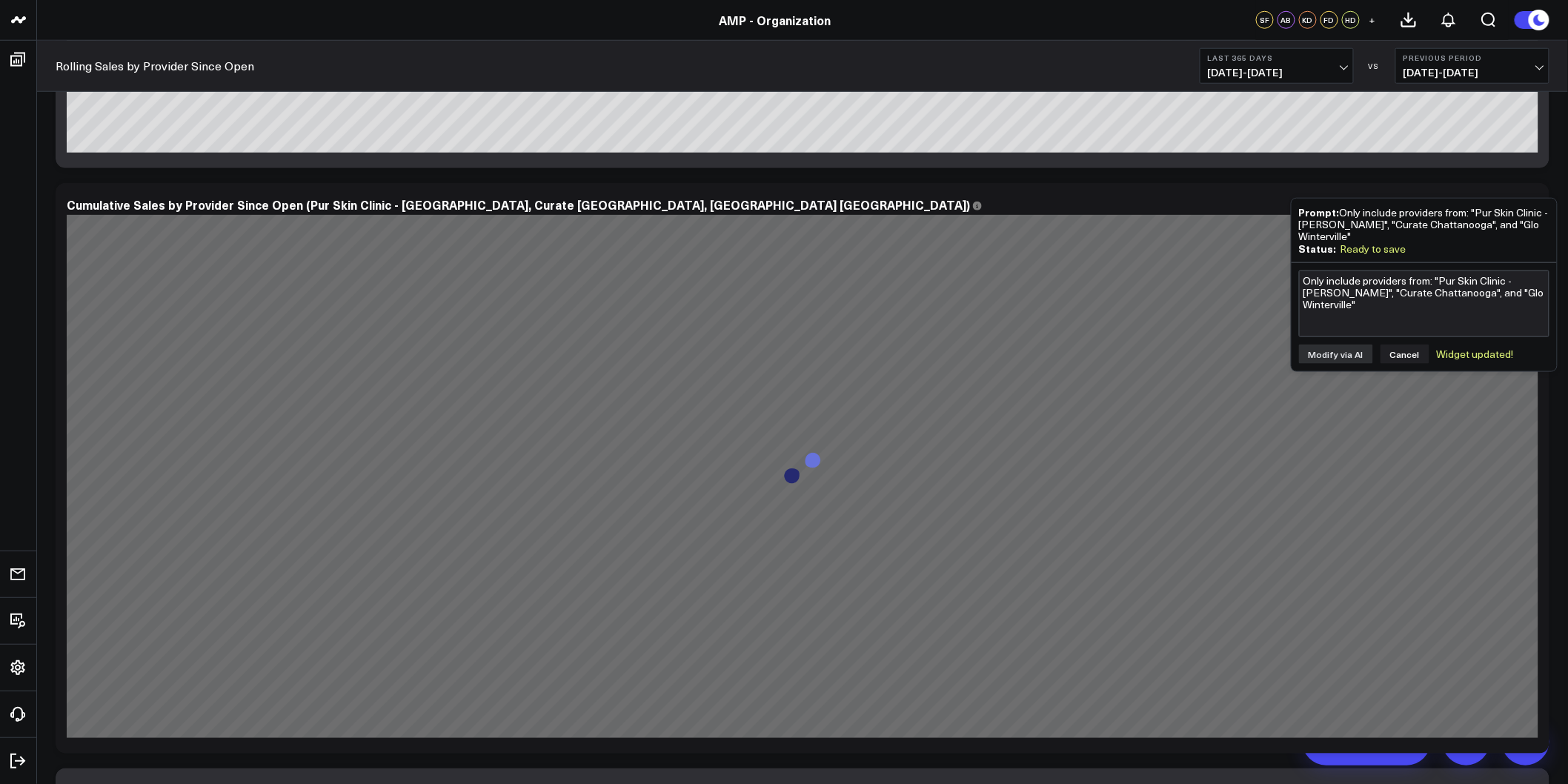
scroll to position [576, 0]
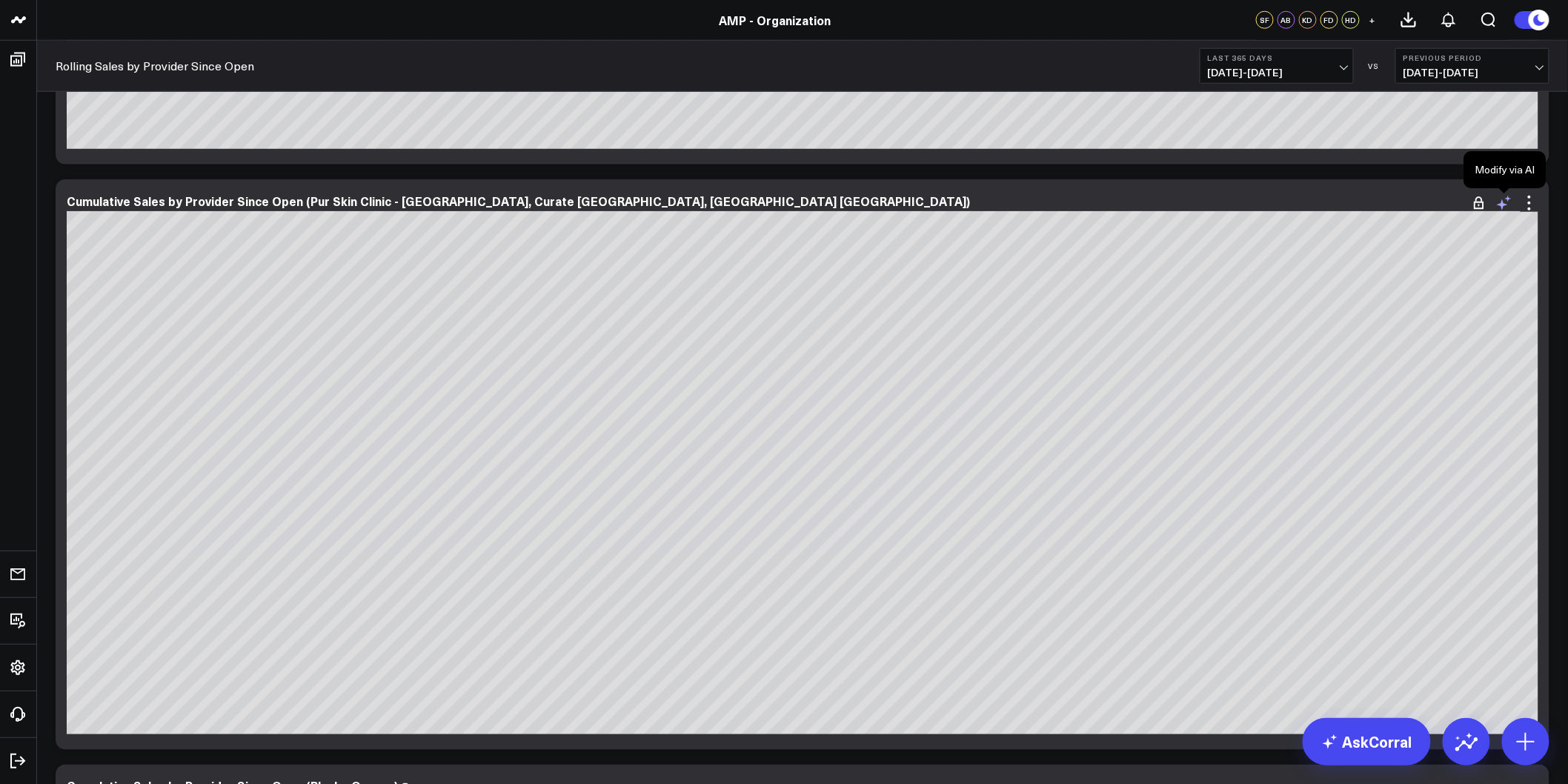
click at [1504, 207] on icon at bounding box center [1504, 203] width 18 height 18
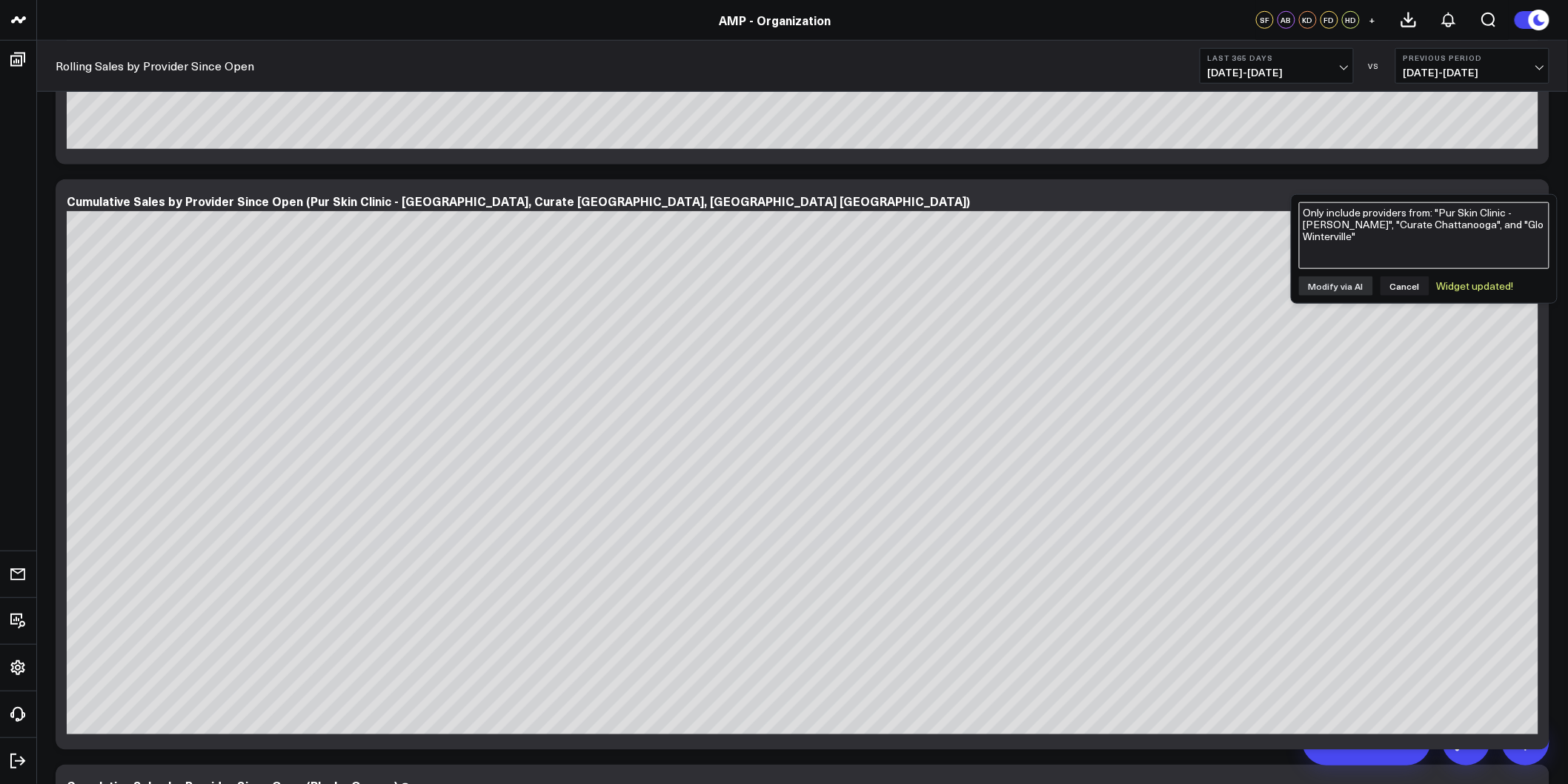
click at [1460, 252] on textarea "Only include providers from: "Pur Skin Clinic - [PERSON_NAME]", "Curate Chattan…" at bounding box center [1423, 235] width 251 height 67
click at [1412, 236] on textarea "Only include data for the following providers: "[PERSON_NAME] - Nurse Practitio…" at bounding box center [1423, 235] width 251 height 67
type textarea "Only include data for the following providers: "[PERSON_NAME] - Nurse Practitio…"
click at [1349, 274] on div "Only include data for the following providers: "[PERSON_NAME] - Nurse Practitio…" at bounding box center [1423, 249] width 265 height 108
click at [1349, 283] on button "Modify via AI" at bounding box center [1335, 285] width 74 height 19
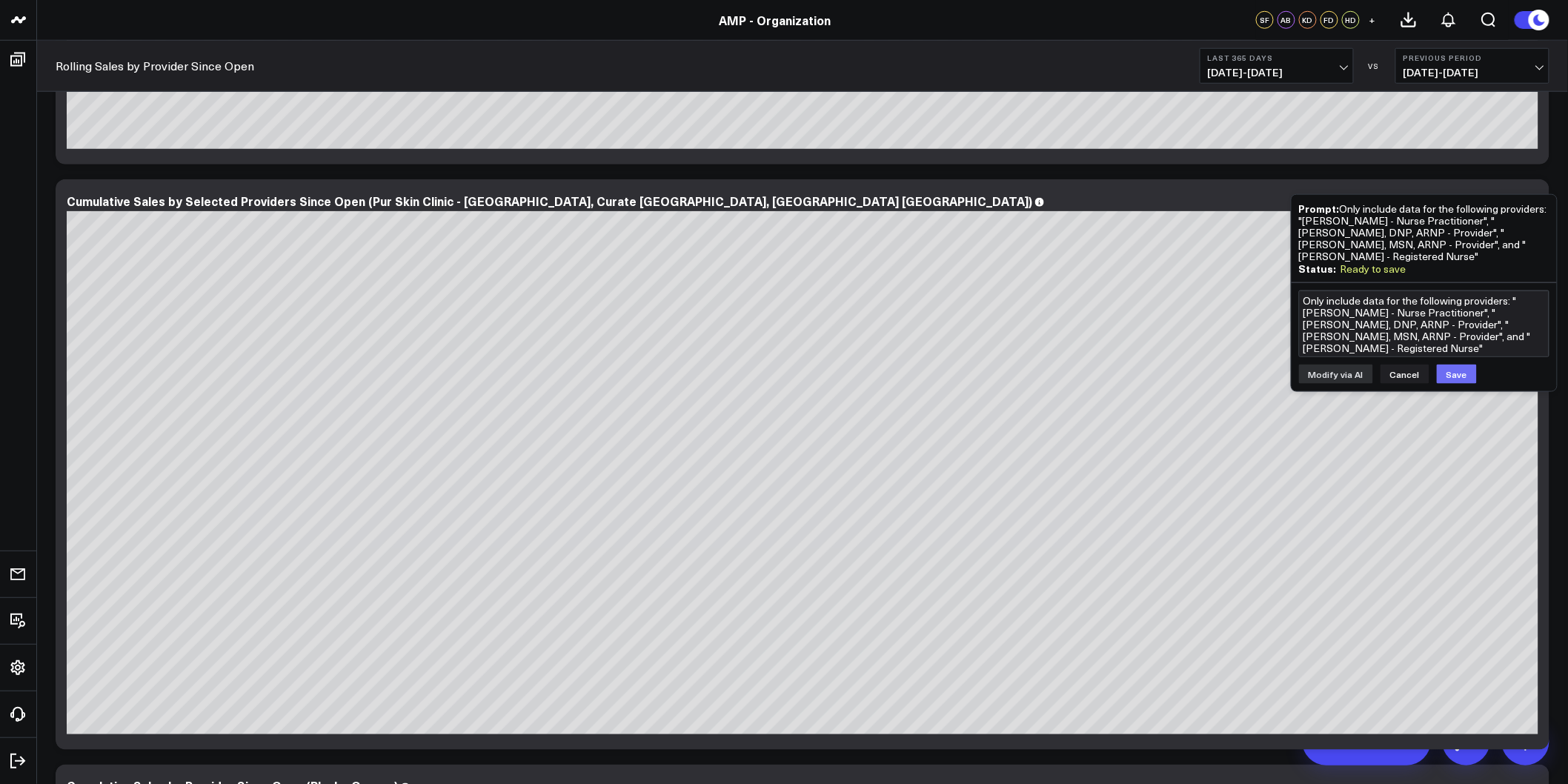
click at [1453, 365] on button "Save" at bounding box center [1456, 374] width 40 height 19
click at [1390, 311] on textarea "Only include data for the following providers: "[PERSON_NAME] - Nurse Practitio…" at bounding box center [1423, 323] width 251 height 67
click at [1457, 305] on textarea "Only include data for the following providers: "[PERSON_NAME] - Nurse Practitio…" at bounding box center [1423, 323] width 251 height 67
type textarea "Include data for "[PERSON_NAME]" and "[PERSON_NAME]""
click at [1327, 365] on button "Modify via AI" at bounding box center [1335, 374] width 74 height 19
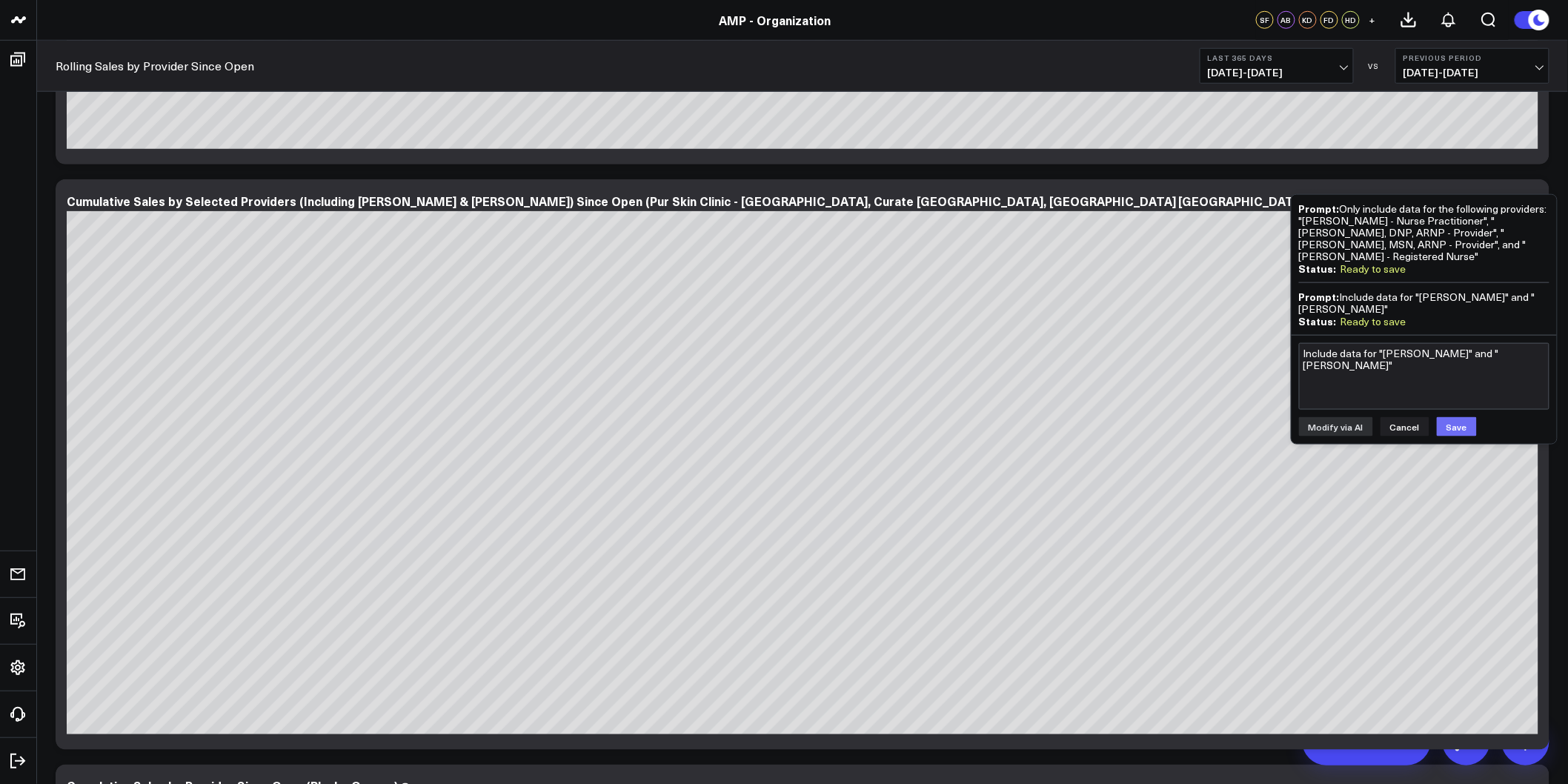
click at [1464, 417] on button "Save" at bounding box center [1456, 427] width 40 height 19
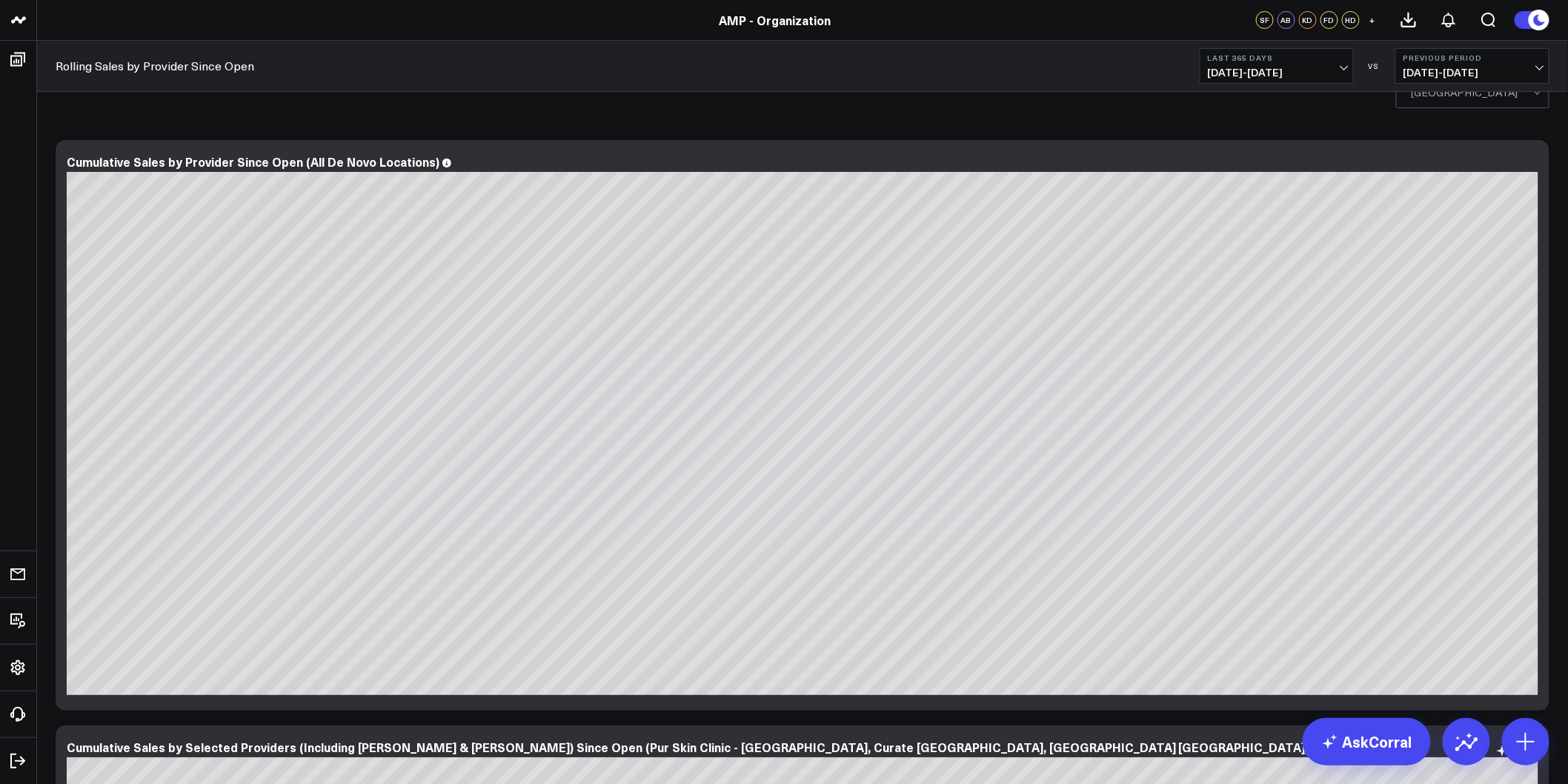
scroll to position [0, 0]
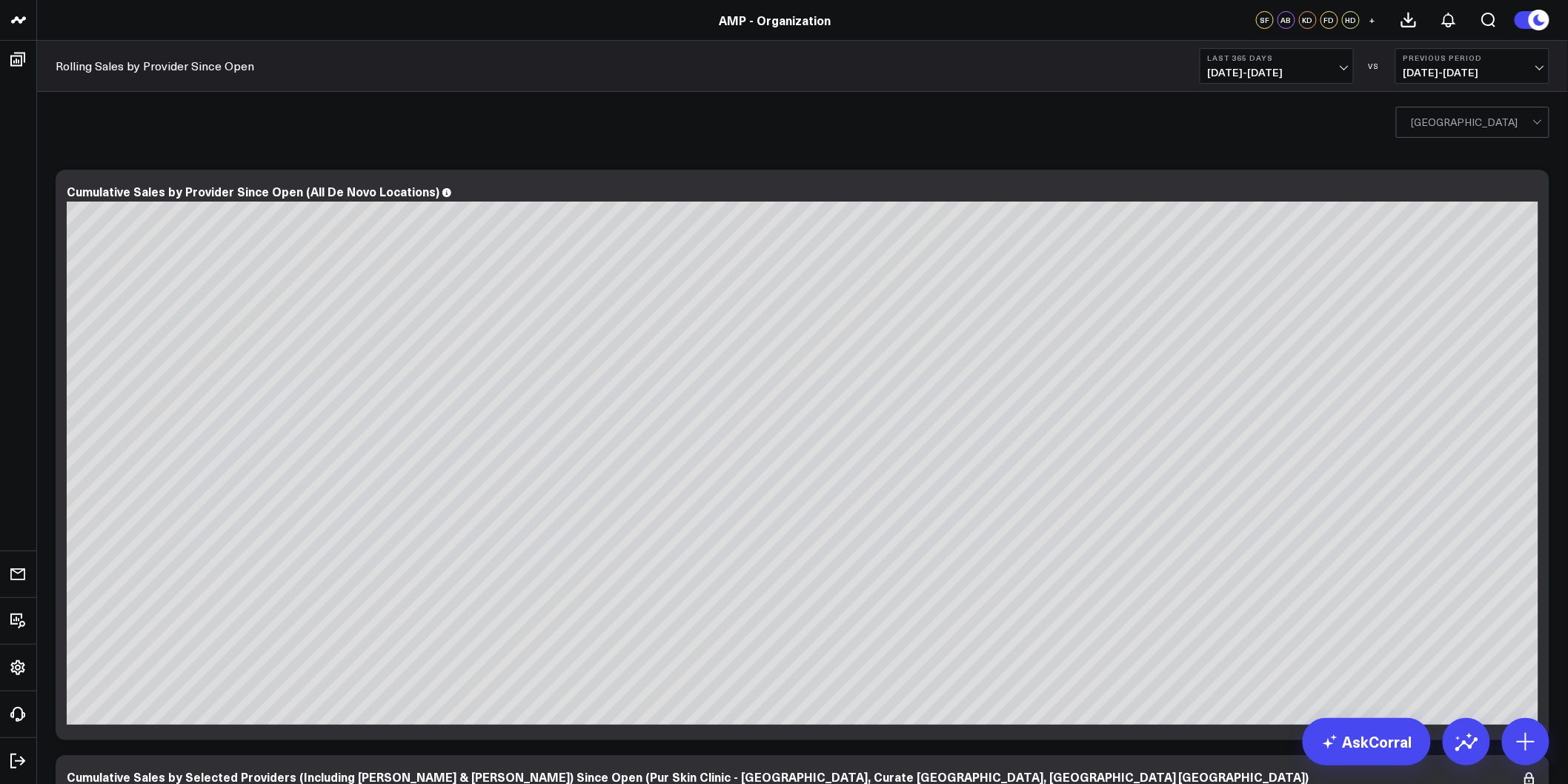
click at [1507, 131] on div at bounding box center [1472, 122] width 121 height 30
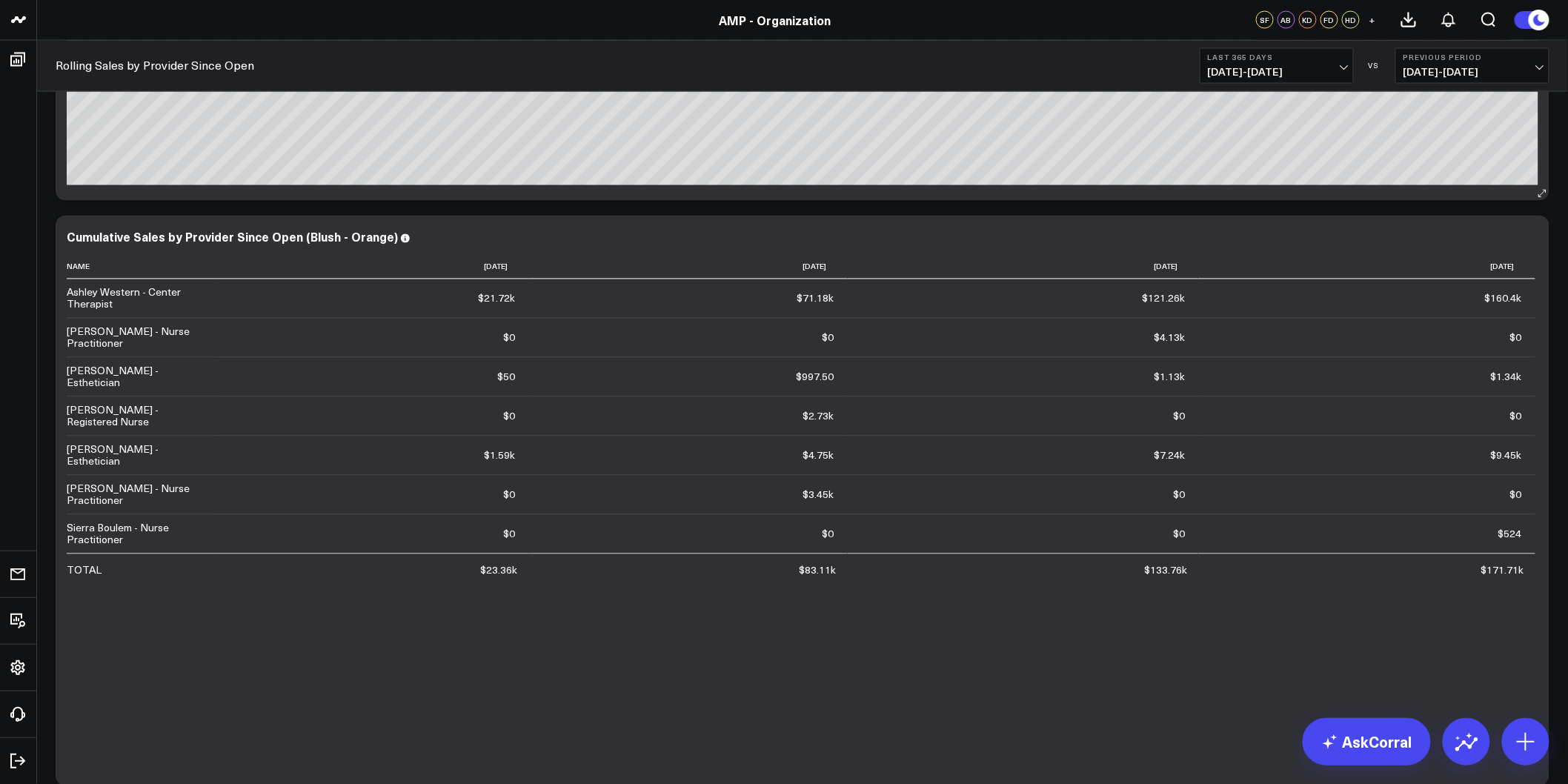
scroll to position [1152, 0]
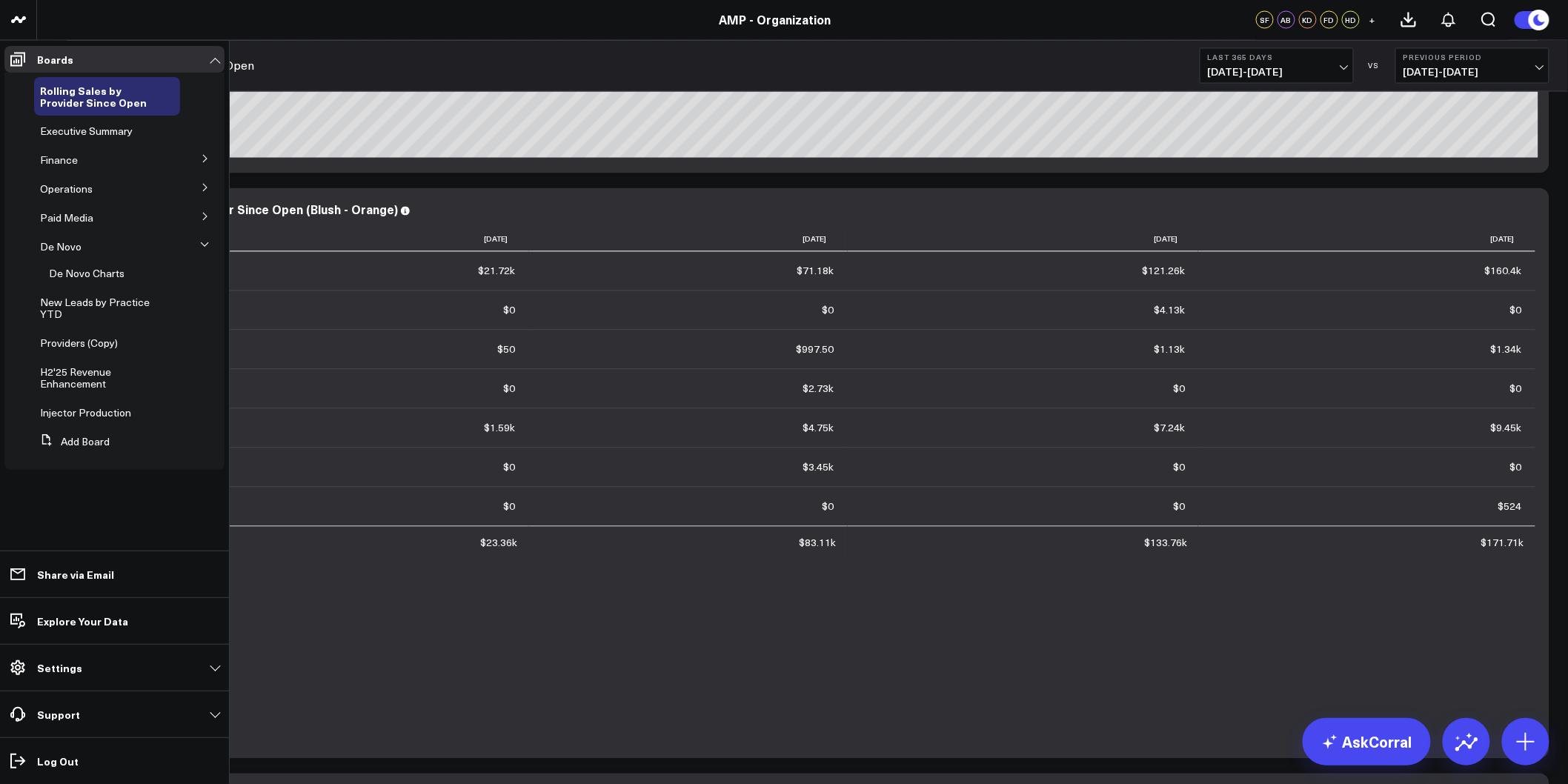
drag, startPoint x: 86, startPoint y: 379, endPoint x: 101, endPoint y: 371, distance: 17.0
click at [86, 379] on span "H2'25 Revenue Enhancement" at bounding box center [76, 378] width 71 height 26
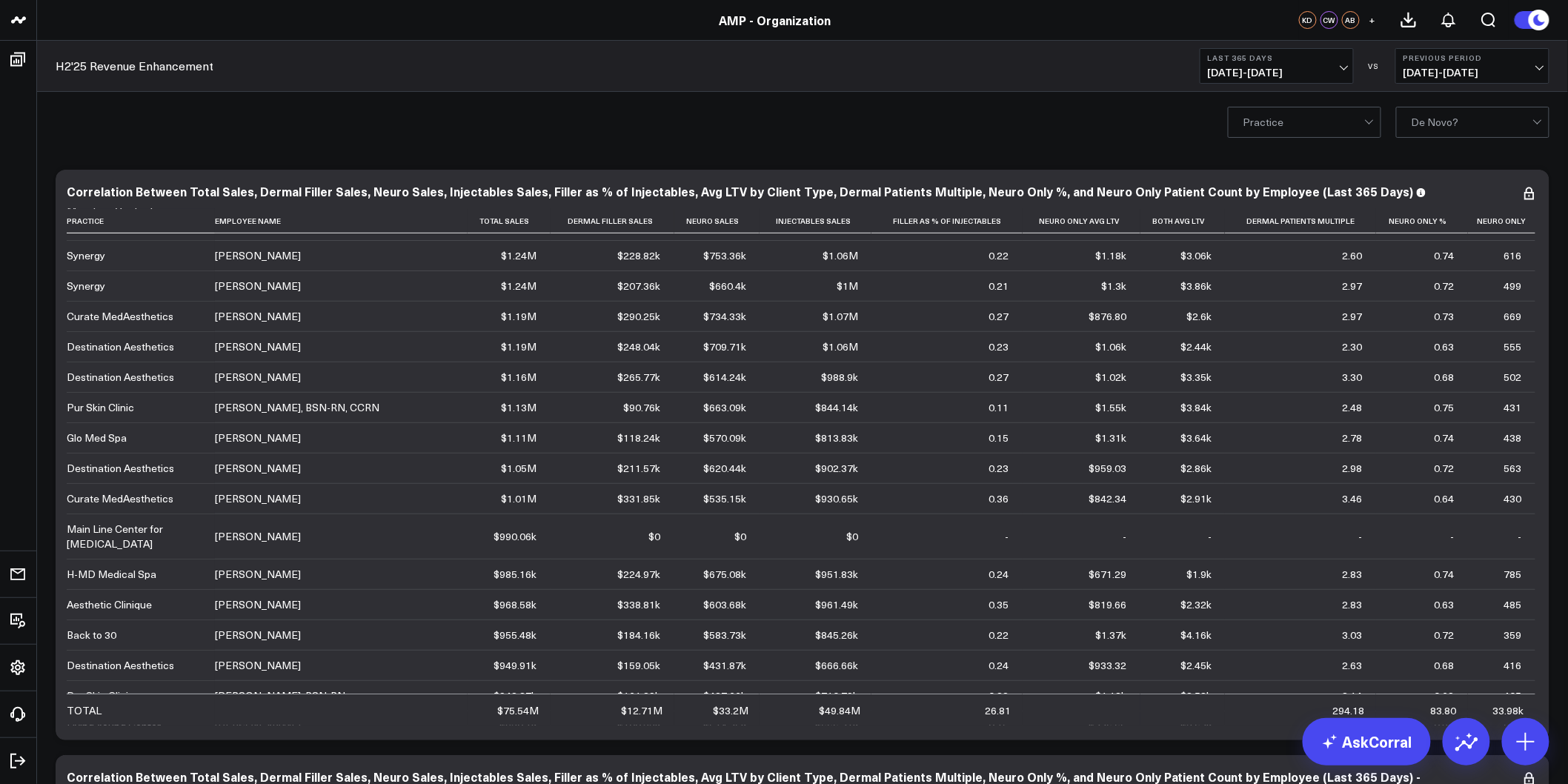
scroll to position [576, 0]
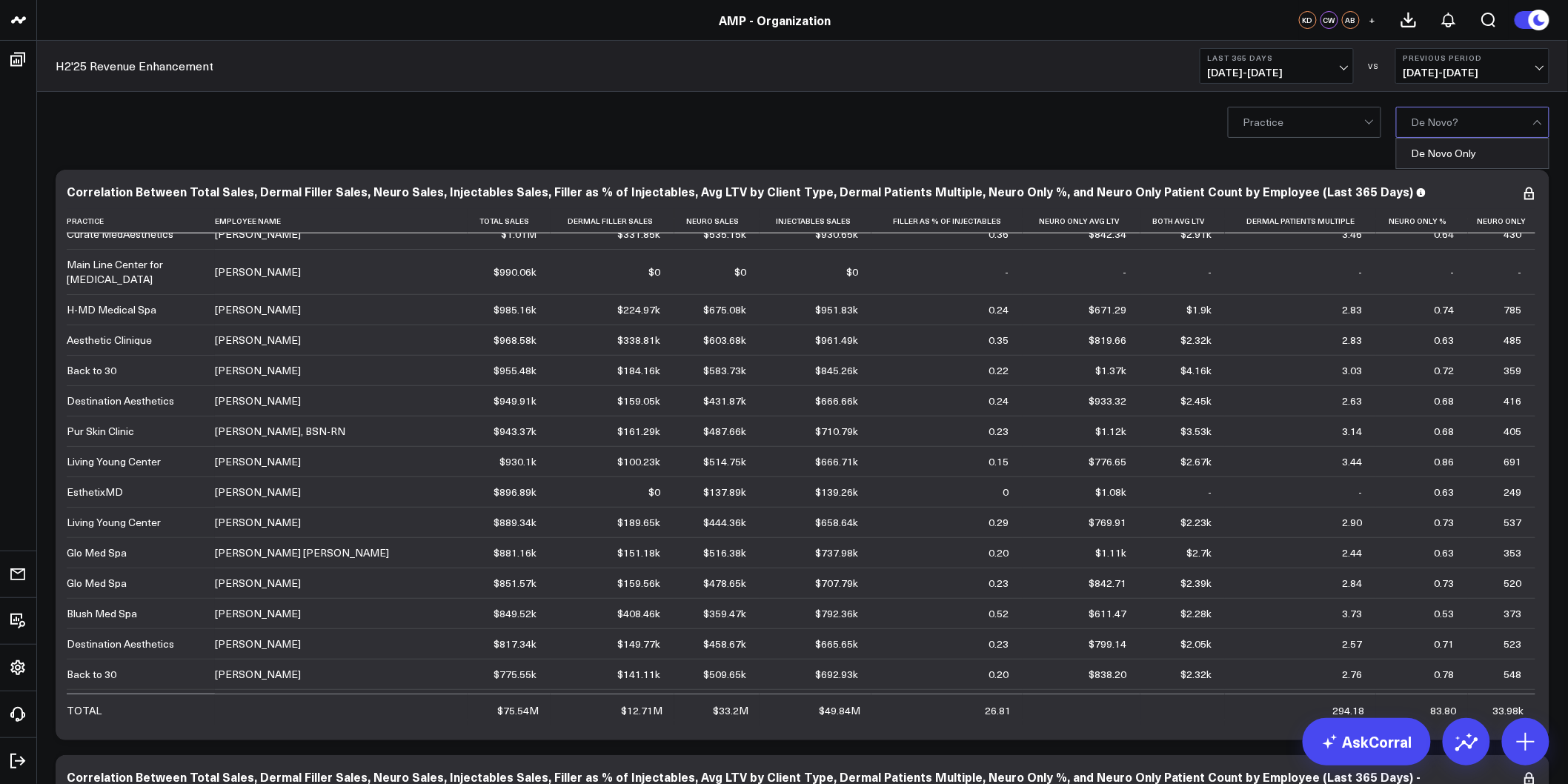
click at [1467, 133] on div at bounding box center [1472, 122] width 121 height 30
click at [1469, 157] on div "De Novo Only" at bounding box center [1472, 154] width 152 height 30
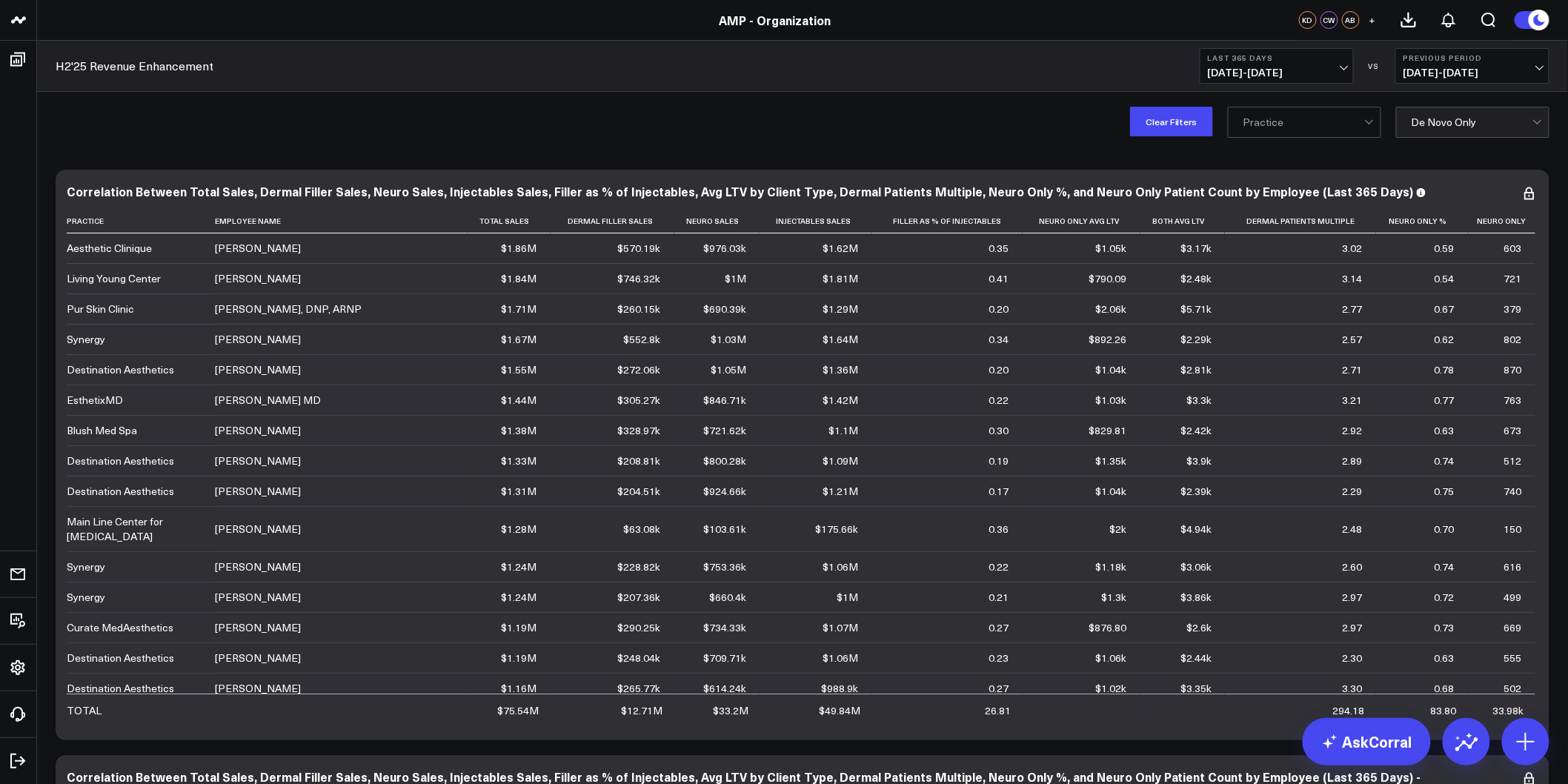
click at [1441, 124] on div at bounding box center [1472, 122] width 121 height 30
click at [1439, 154] on div "De Novo Only" at bounding box center [1472, 154] width 152 height 30
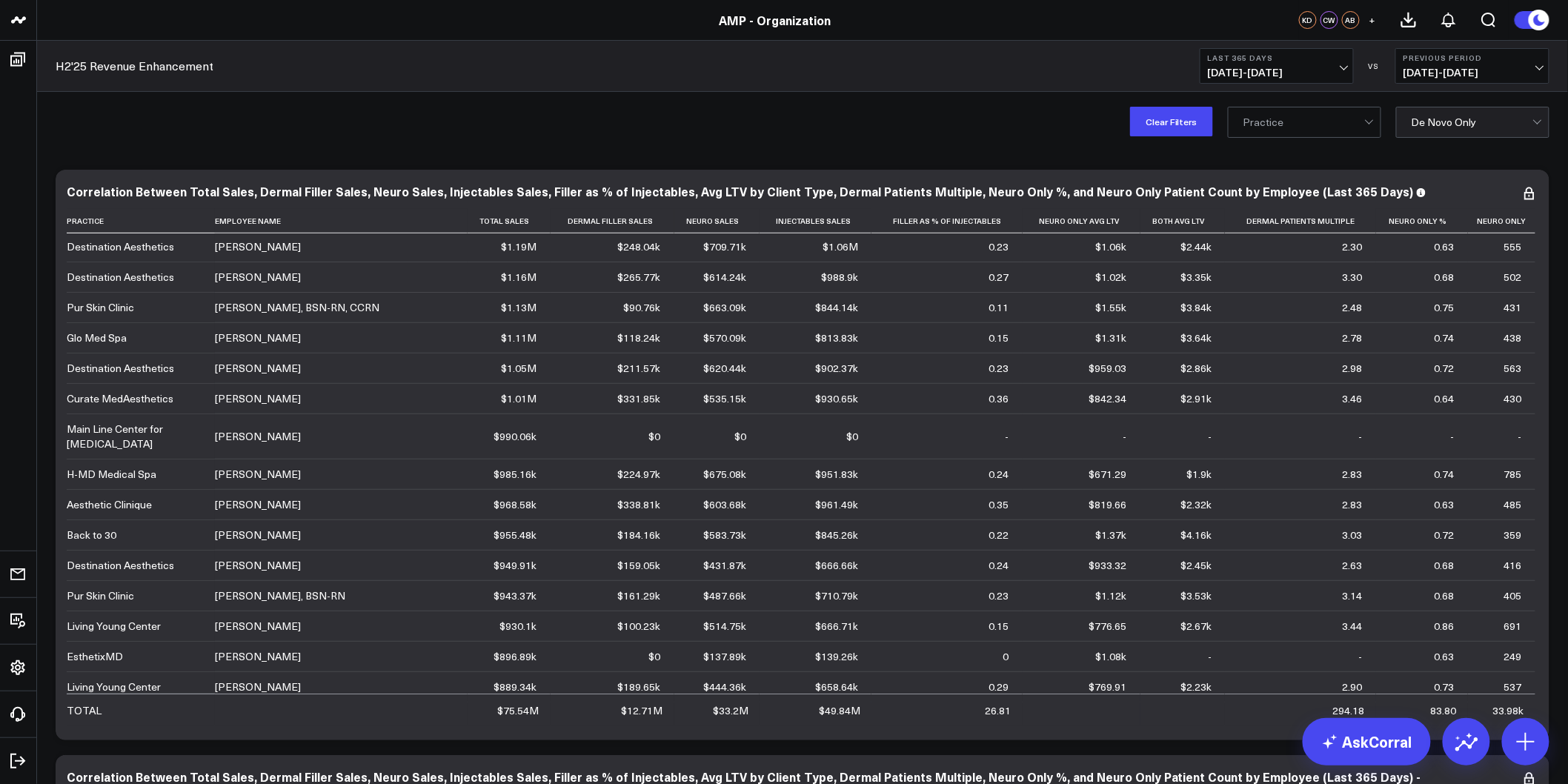
drag, startPoint x: 1556, startPoint y: 416, endPoint x: 1558, endPoint y: 149, distance: 267.0
click at [1447, 220] on icon at bounding box center [1453, 220] width 12 height 9
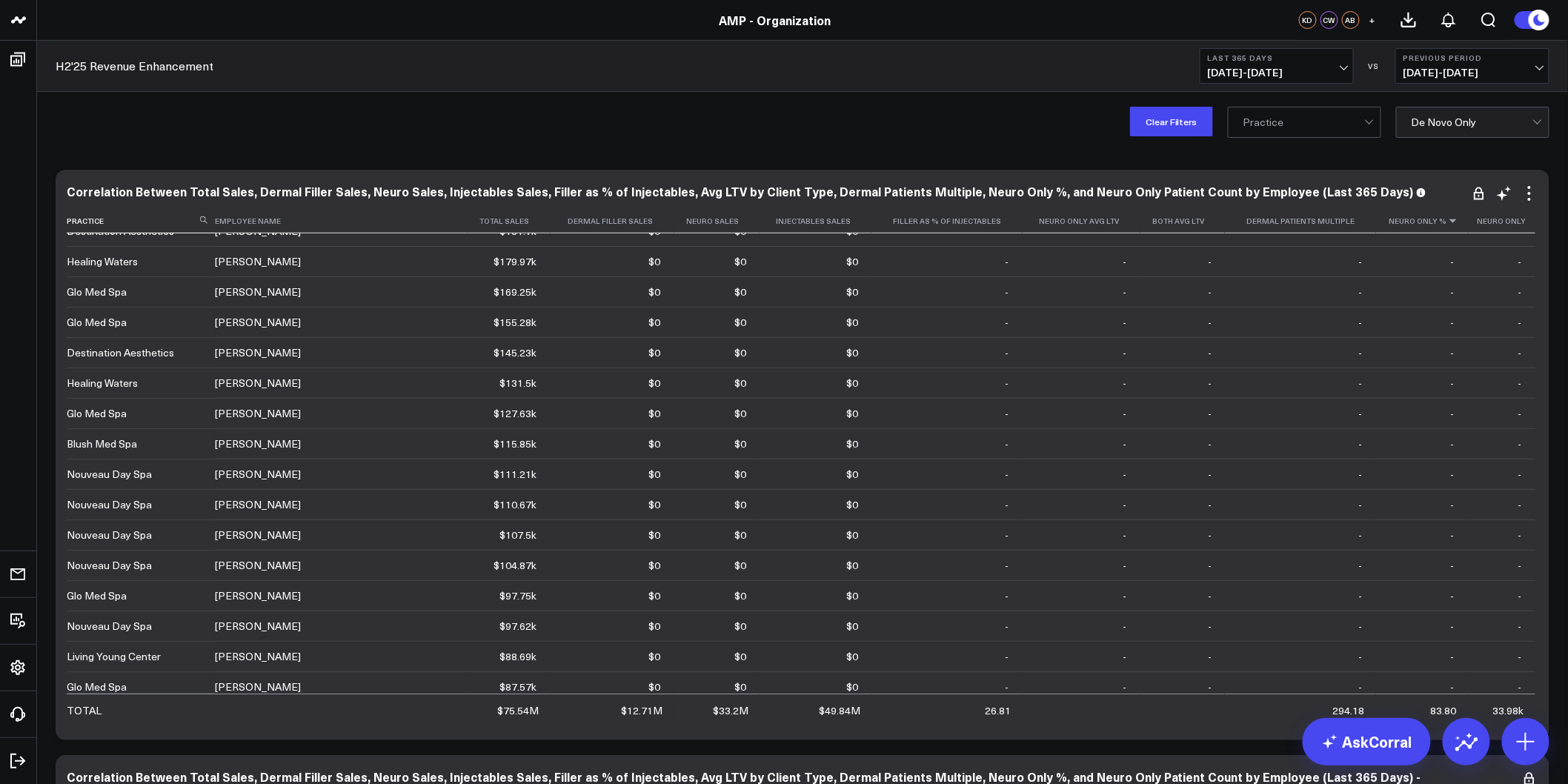
click at [1447, 220] on icon at bounding box center [1453, 220] width 12 height 9
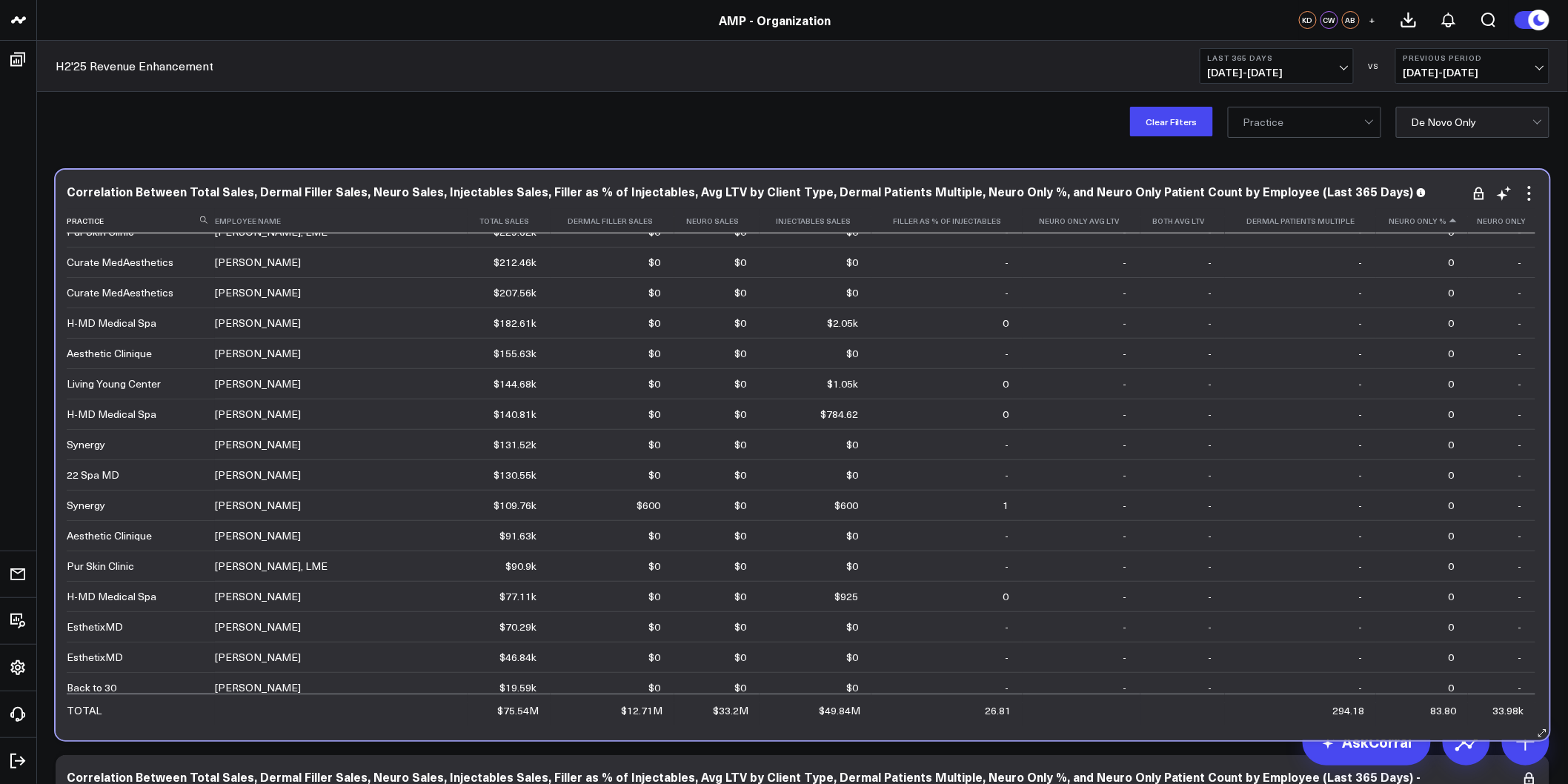
click at [1447, 220] on icon at bounding box center [1453, 220] width 12 height 9
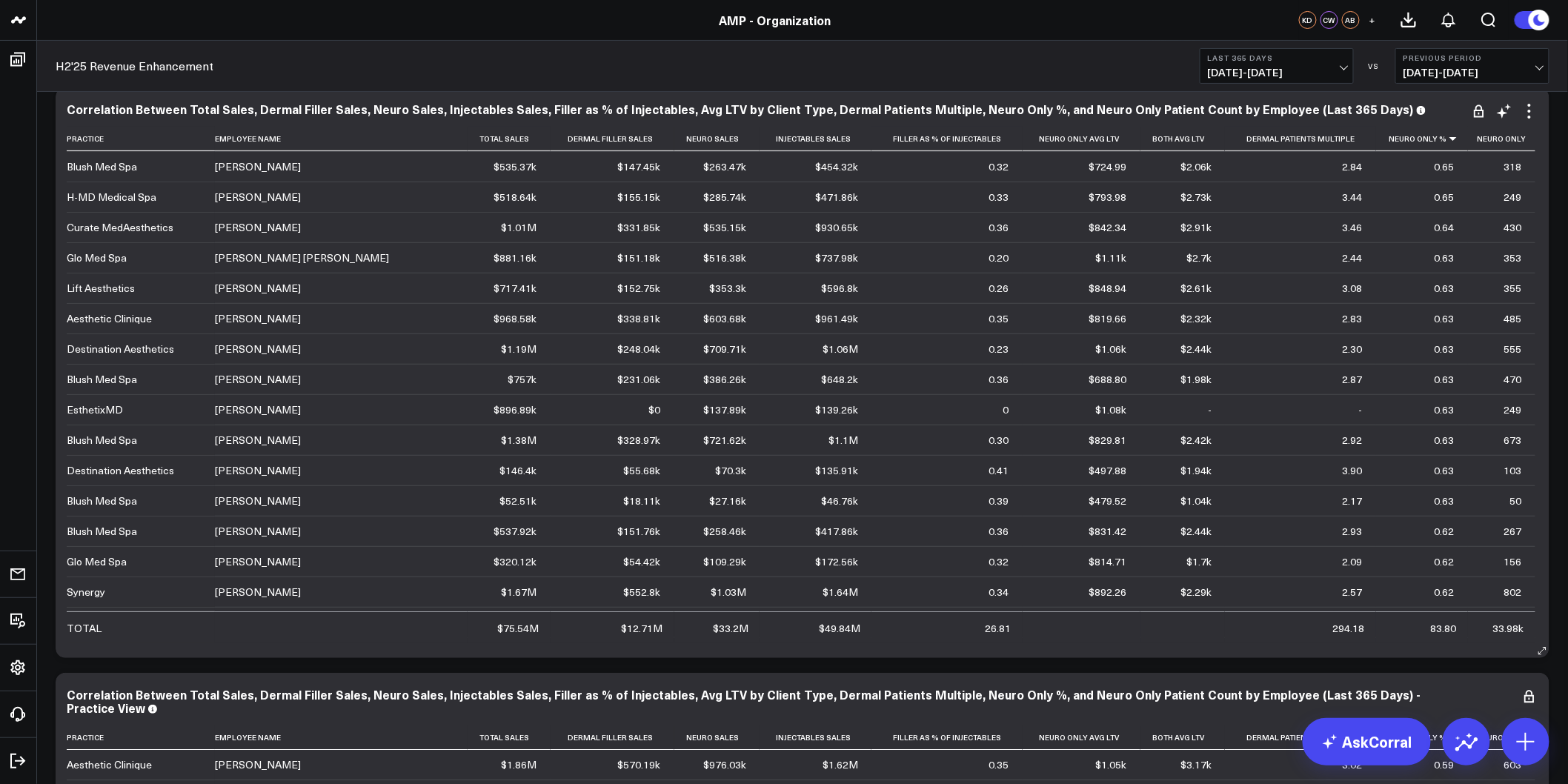
scroll to position [4939, 0]
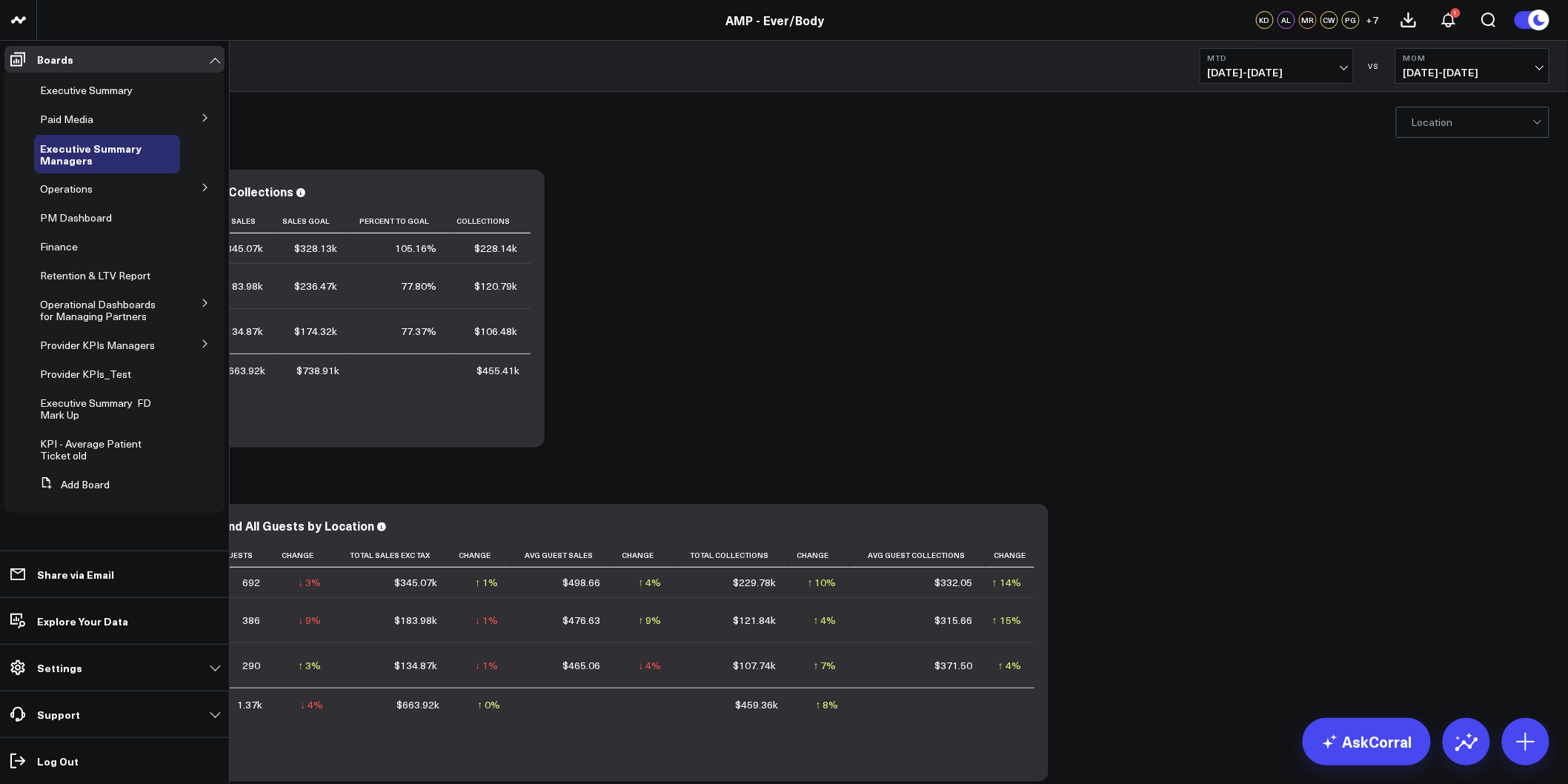
click at [210, 185] on button at bounding box center [205, 187] width 39 height 22
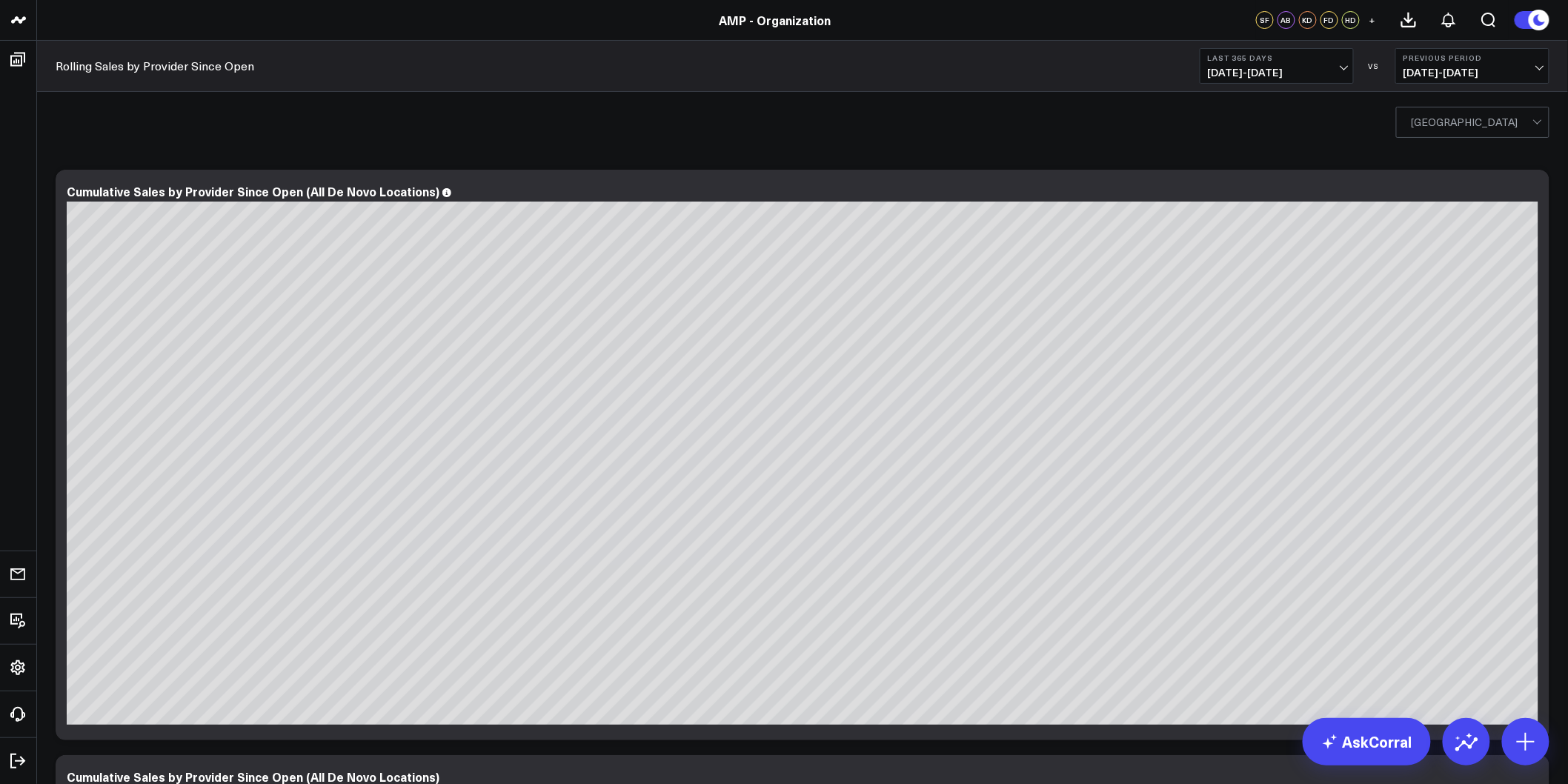
click at [1474, 120] on div at bounding box center [1472, 122] width 121 height 30
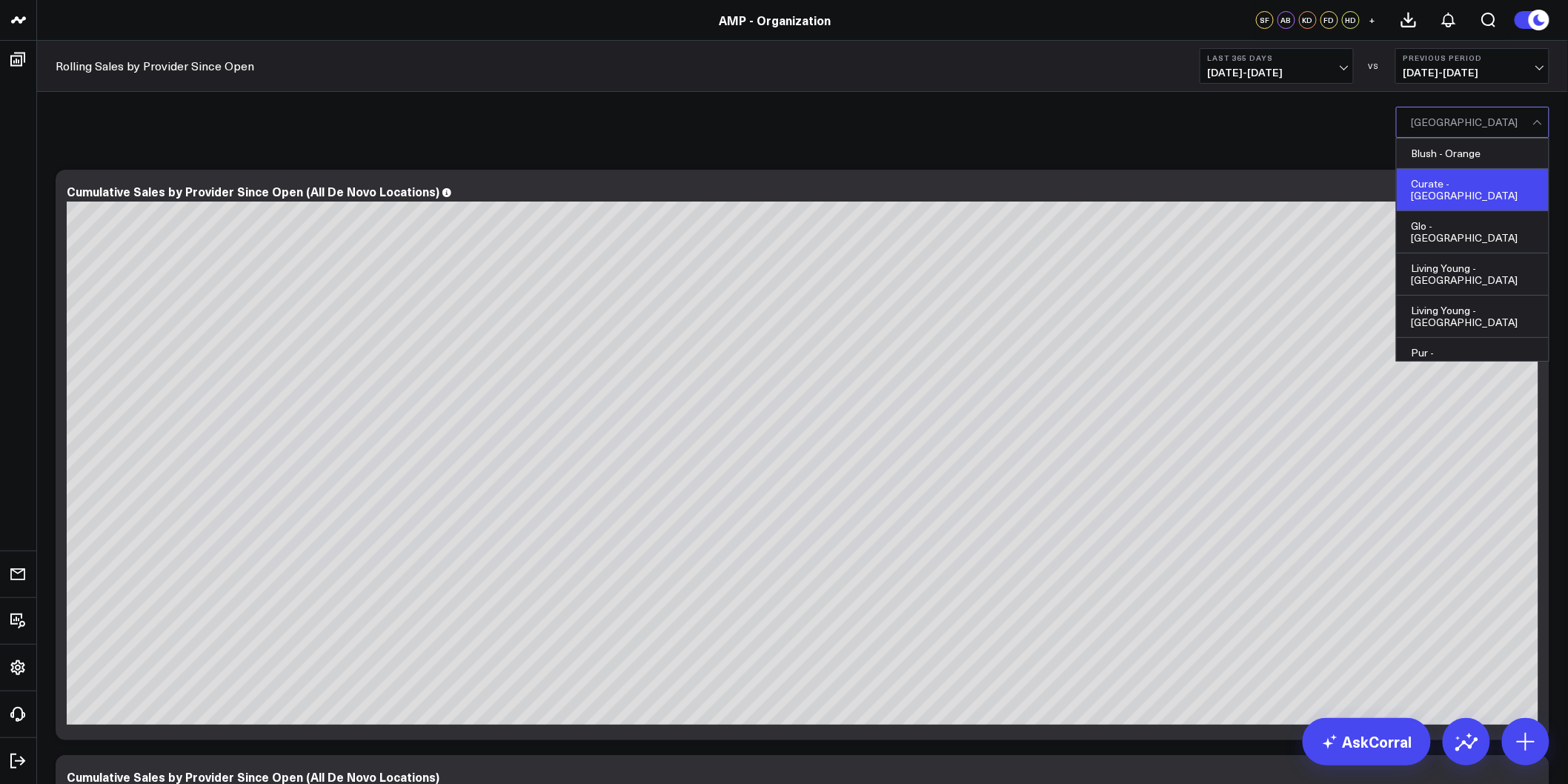
click at [1473, 180] on div "Curate - [GEOGRAPHIC_DATA]" at bounding box center [1472, 190] width 152 height 42
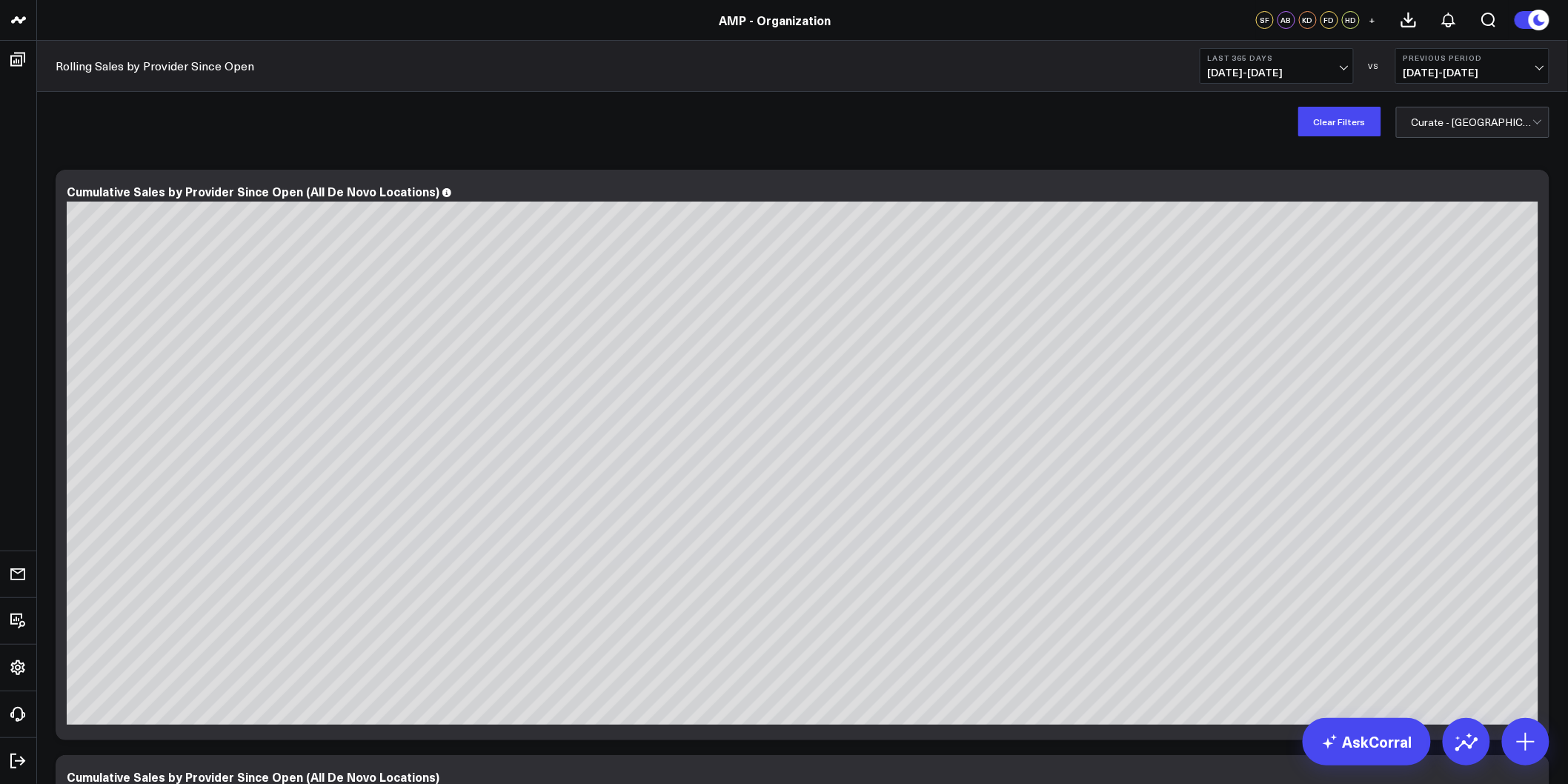
click at [1524, 128] on div at bounding box center [1472, 122] width 121 height 30
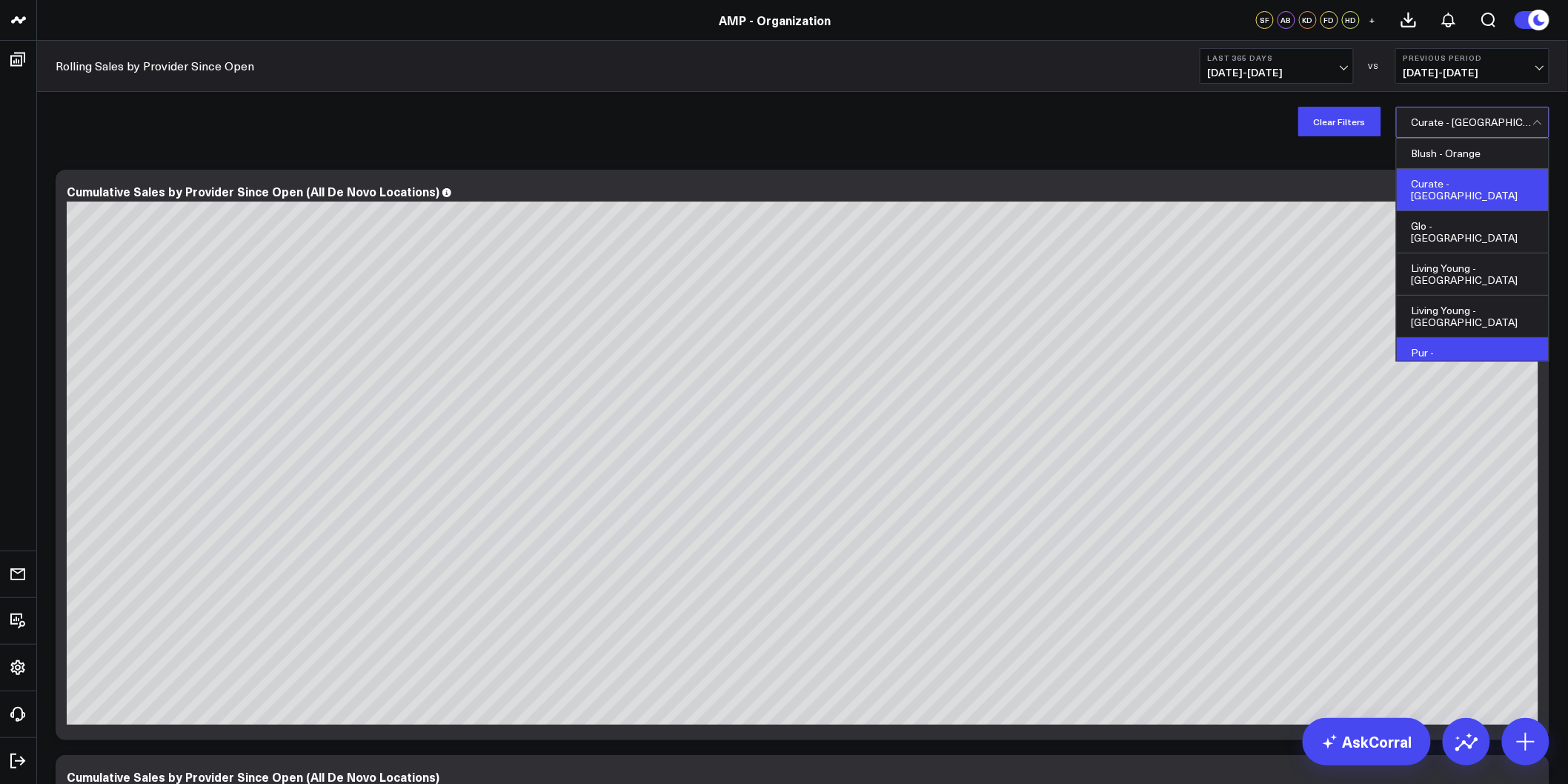
click at [1472, 338] on div "Pur - [GEOGRAPHIC_DATA]" at bounding box center [1472, 358] width 152 height 41
